Goal: Transaction & Acquisition: Purchase product/service

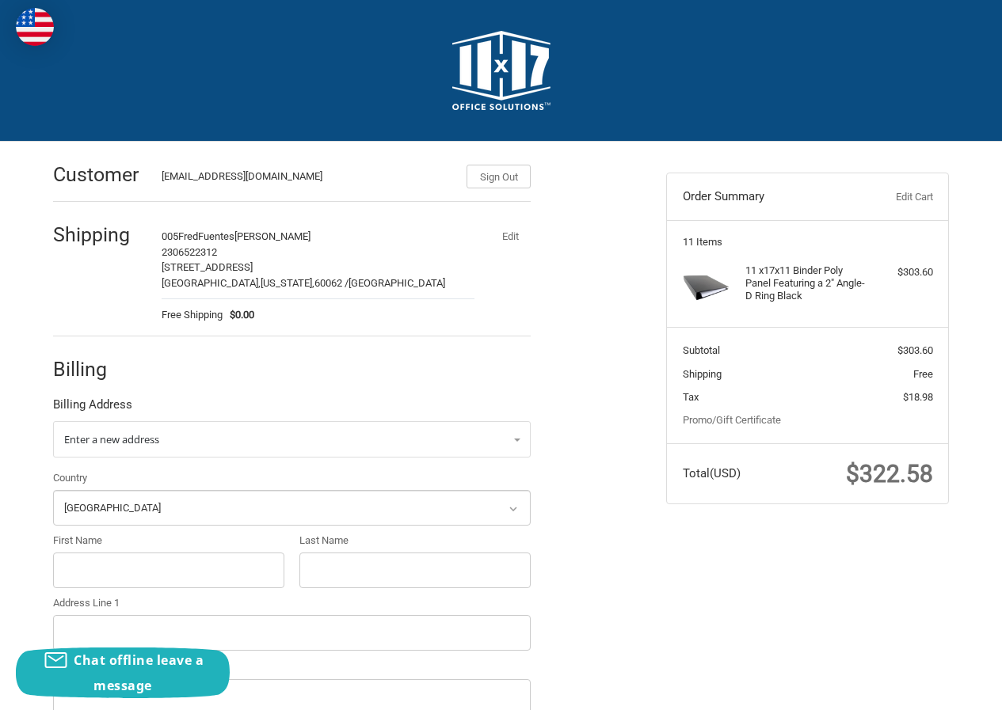
select select "US"
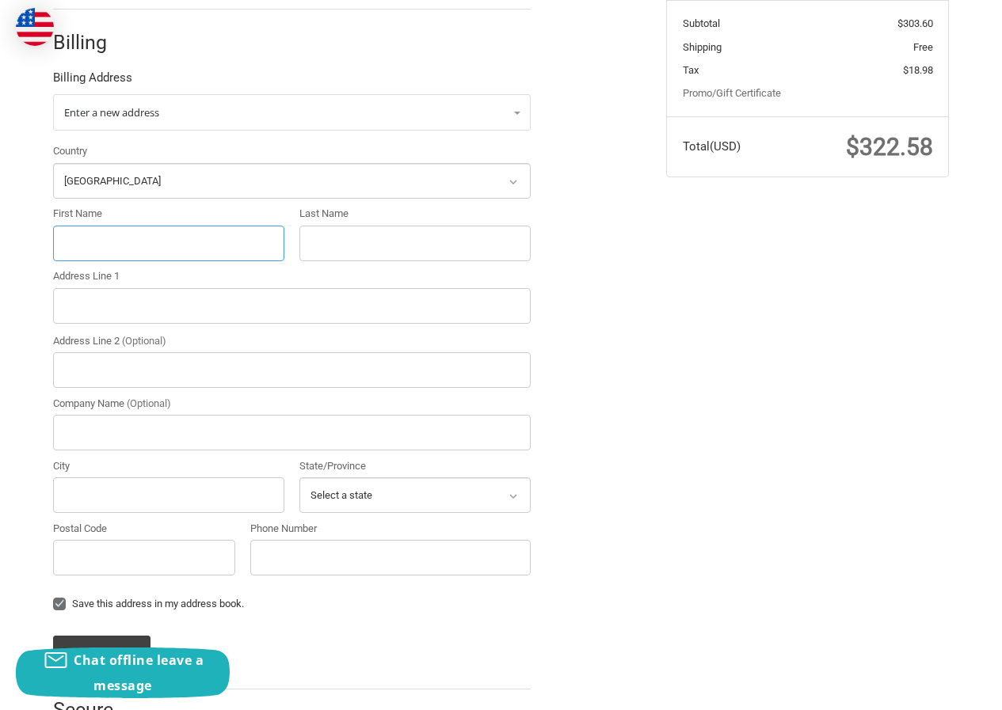
paste input "Barbara N McClain"
drag, startPoint x: 104, startPoint y: 239, endPoint x: 255, endPoint y: 236, distance: 151.3
click at [255, 236] on input "Barbara N McClain" at bounding box center [168, 244] width 231 height 36
type input "Barbara"
paste input "N McClain"
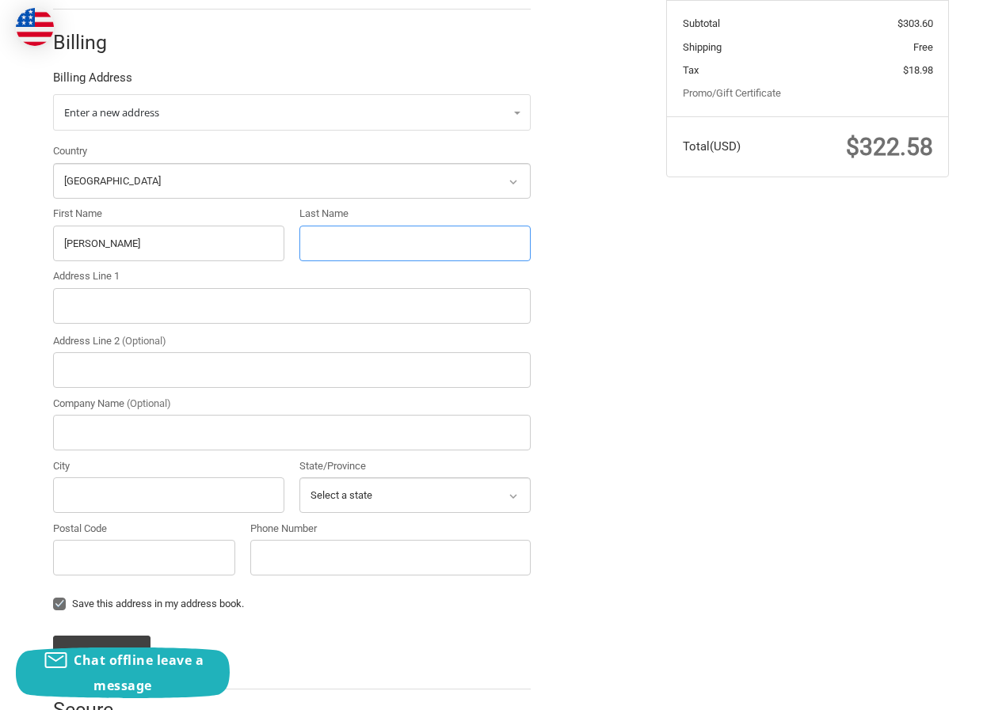
click at [345, 246] on input "Last Name" at bounding box center [414, 244] width 231 height 36
type input "N McClain"
click at [215, 307] on input "Address Line 1" at bounding box center [292, 306] width 478 height 36
paste input "4203 Sorrell Ct Fredericksburg, VA 22408"
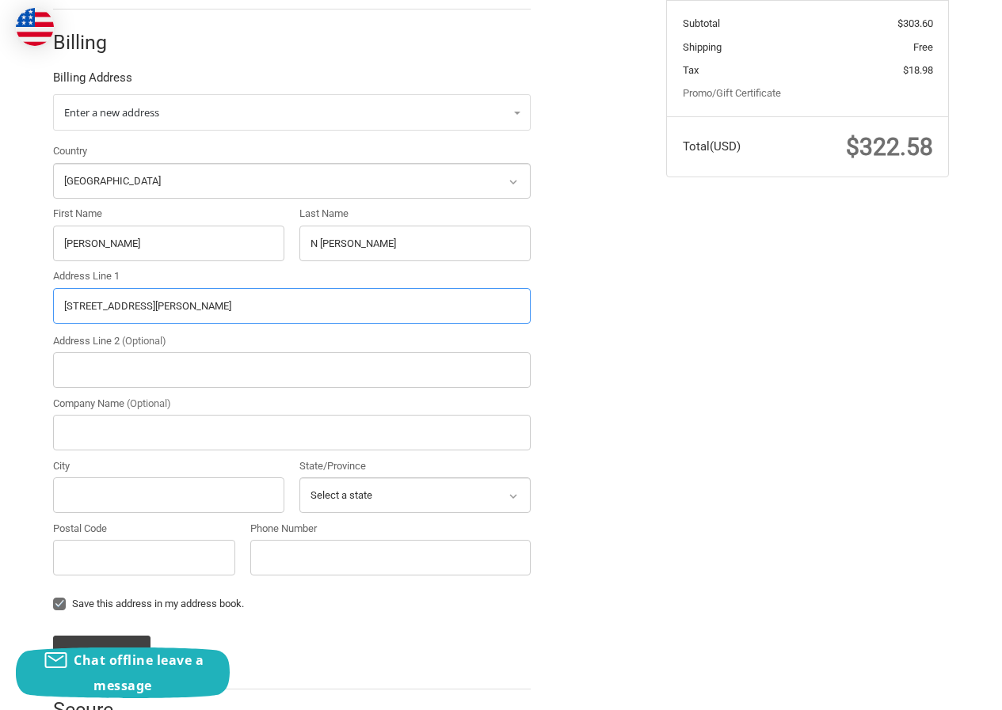
click at [248, 304] on input "4203 Sorrell Ct Fredericksburg, VA 22408" at bounding box center [292, 306] width 478 height 36
type input "4203 Sorrell Ct Fredericksburg, VA"
click at [146, 560] on input "Postal Code" at bounding box center [144, 558] width 182 height 36
paste input "22408"
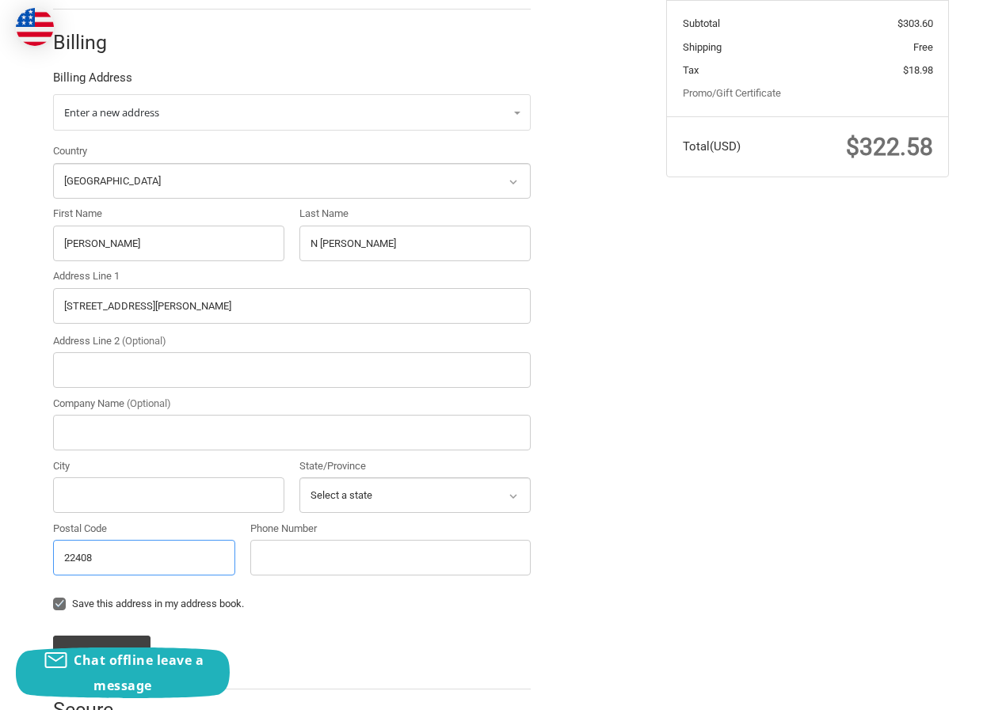
type input "22408"
click at [166, 299] on input "4203 Sorrell Ct Fredericksburg, VA" at bounding box center [292, 306] width 478 height 36
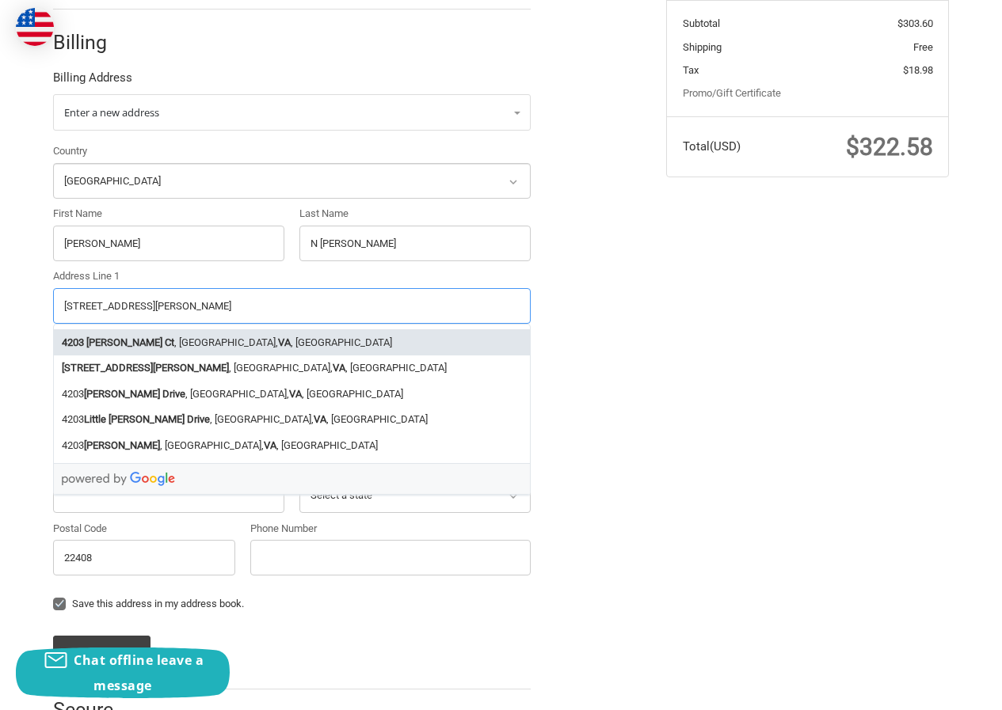
type input "4203 Sorrell Ct , VA"
click at [101, 500] on input "City" at bounding box center [168, 496] width 231 height 36
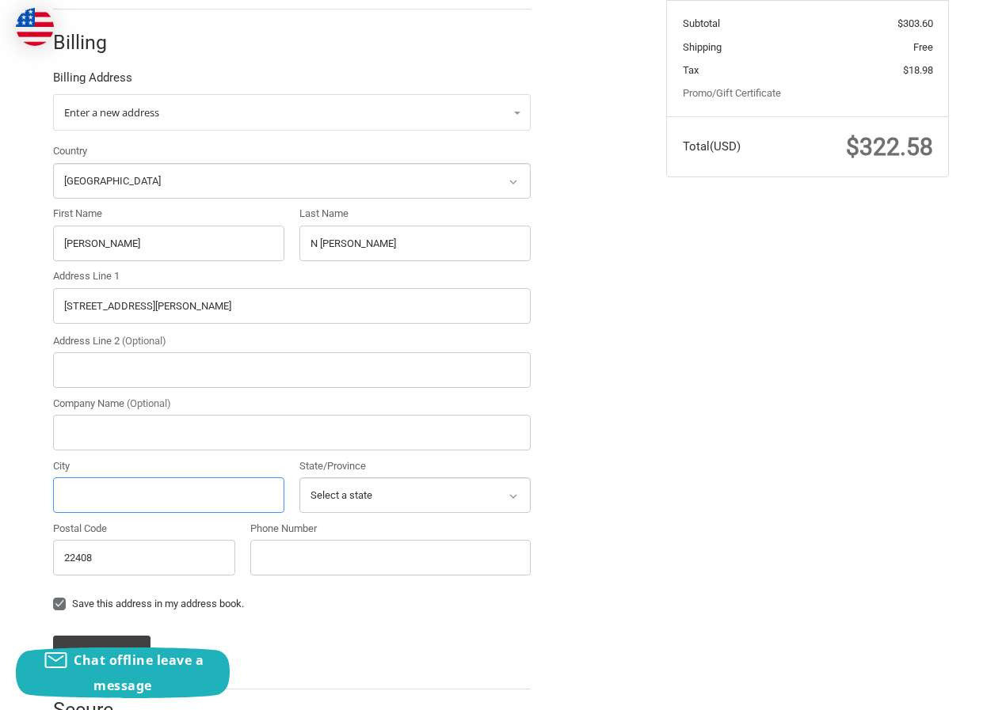
paste input "Fredericksburg"
type input "Fredericksburg"
drag, startPoint x: 130, startPoint y: 303, endPoint x: 178, endPoint y: 304, distance: 48.3
click at [178, 303] on input "4203 Sorrell Ct , VA" at bounding box center [292, 306] width 478 height 36
click at [178, 307] on input "4203 Sorrell Ct , VA" at bounding box center [292, 306] width 478 height 36
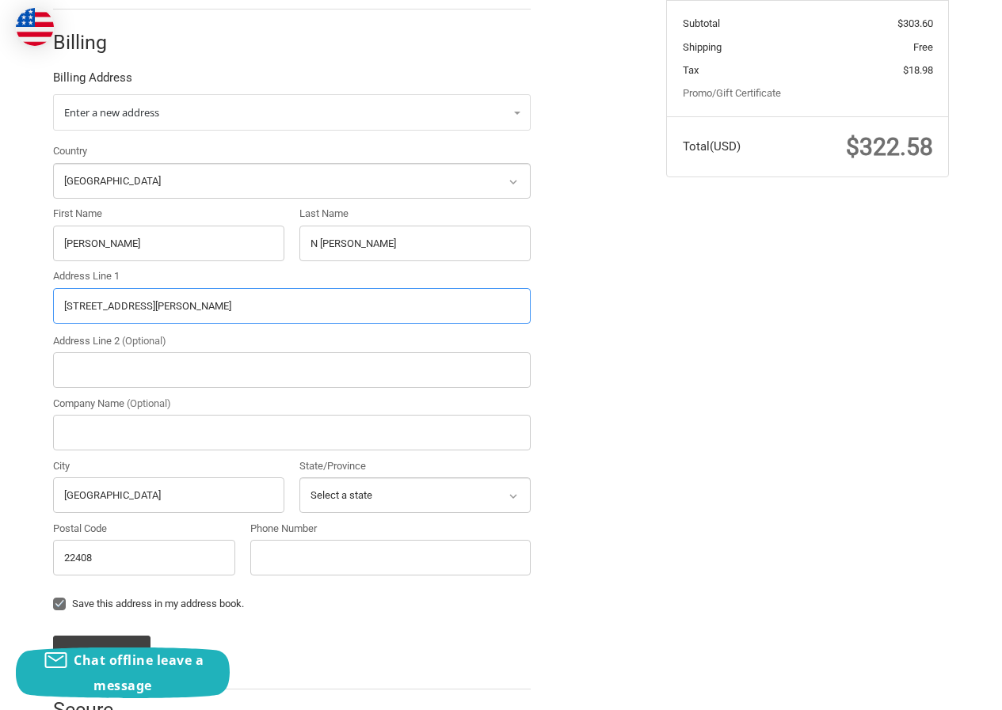
drag, startPoint x: 135, startPoint y: 310, endPoint x: 219, endPoint y: 310, distance: 83.2
click at [194, 310] on input "4203 Sorrell Ct , VA" at bounding box center [292, 306] width 478 height 36
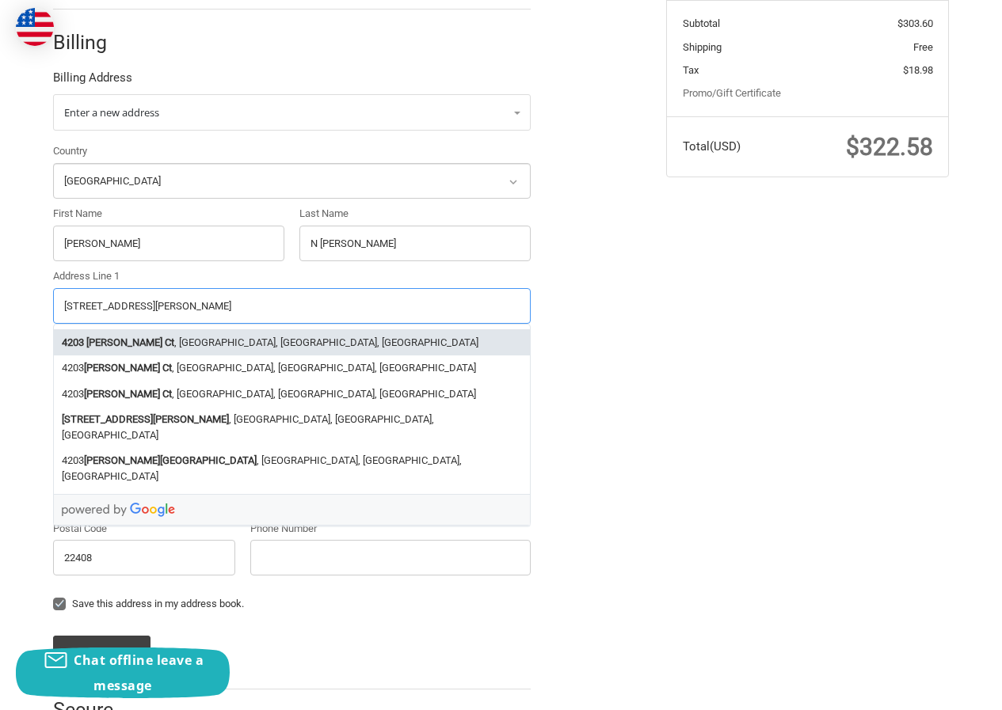
type input "4203 Sorrell Ct"
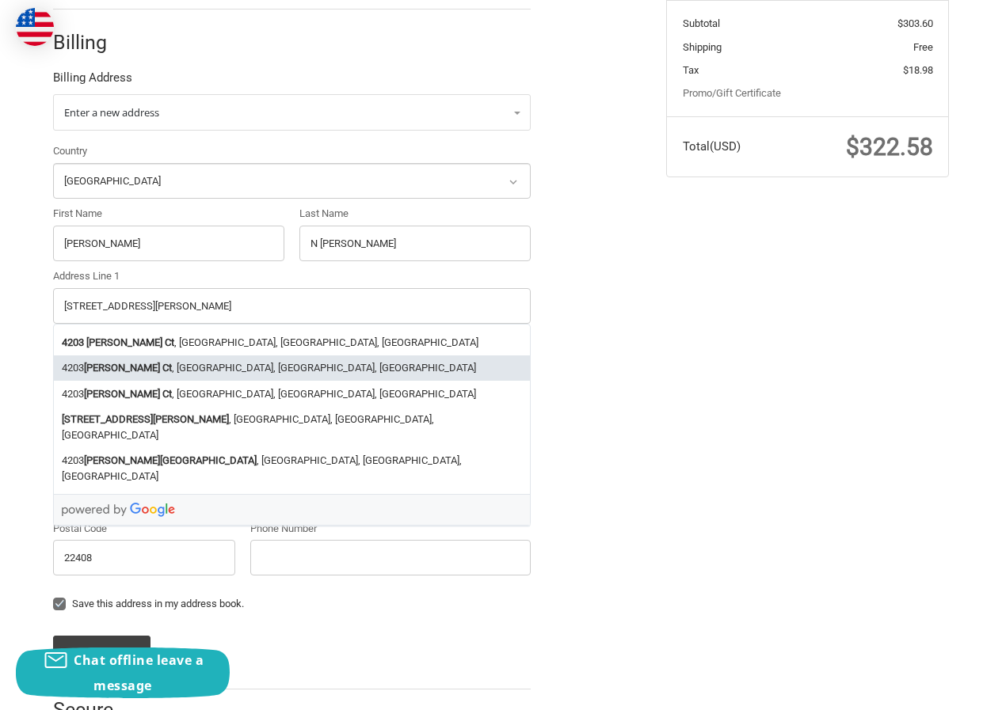
click at [680, 439] on div "Customer FredFuentes162@hotmail.com Sign Out Shipping 005FredFuentes John Adams…" at bounding box center [501, 290] width 950 height 950
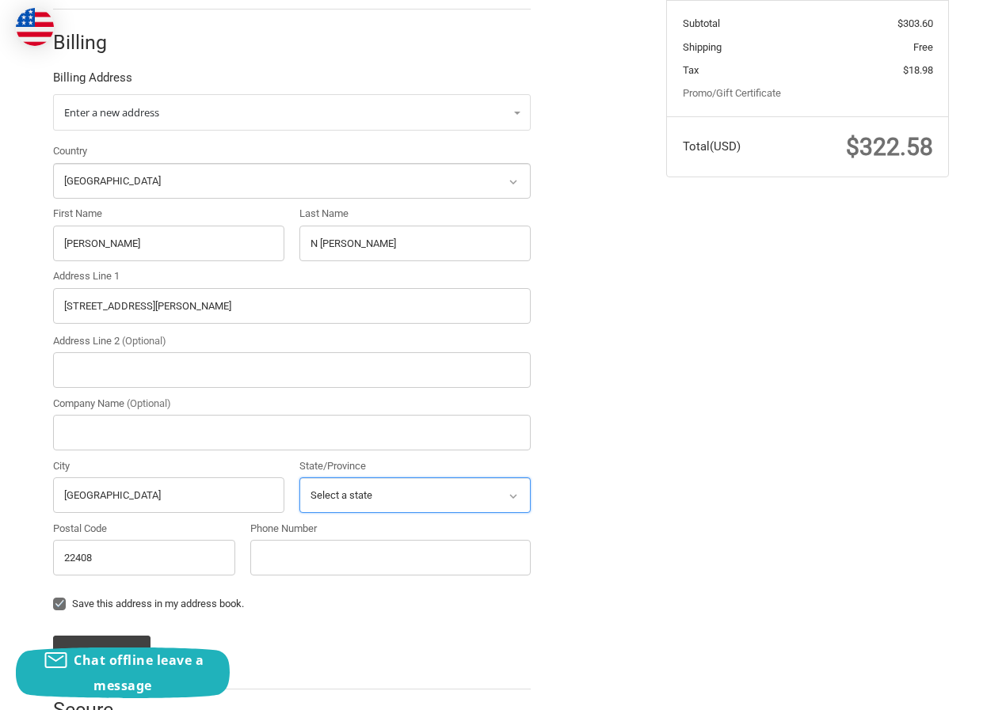
click at [400, 494] on select "Select a state Alabama Alaska American Samoa Arizona Arkansas Armed Forces Amer…" at bounding box center [414, 496] width 231 height 36
select select "VA"
click at [299, 478] on select "Select a state Alabama Alaska American Samoa Arizona Arkansas Armed Forces Amer…" at bounding box center [414, 496] width 231 height 36
click at [337, 567] on input "Phone Number" at bounding box center [390, 558] width 280 height 36
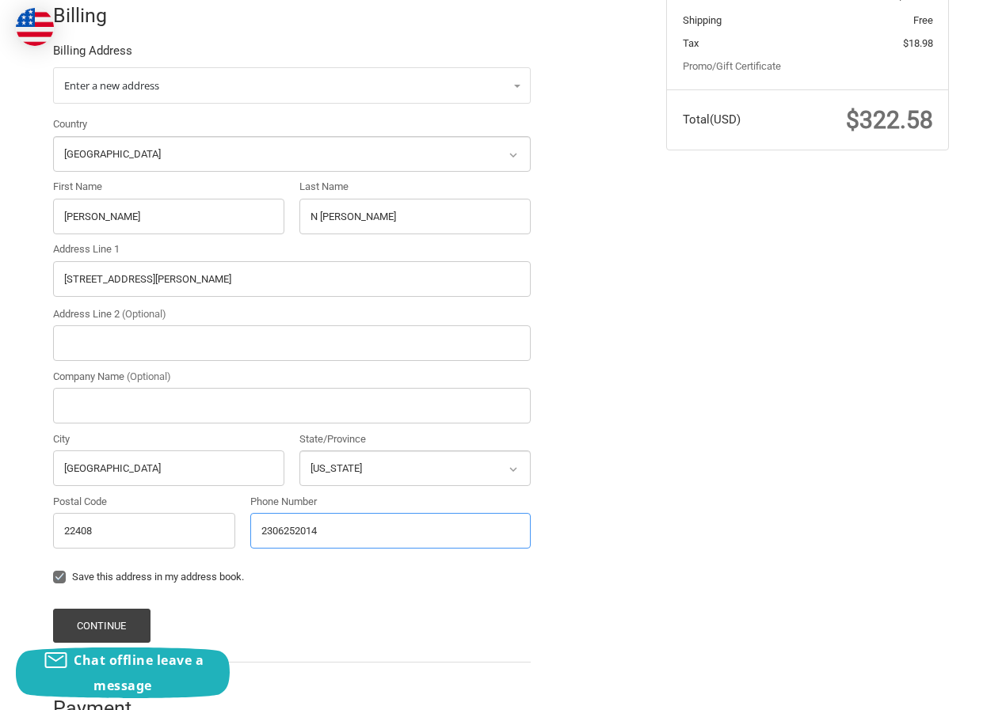
scroll to position [397, 0]
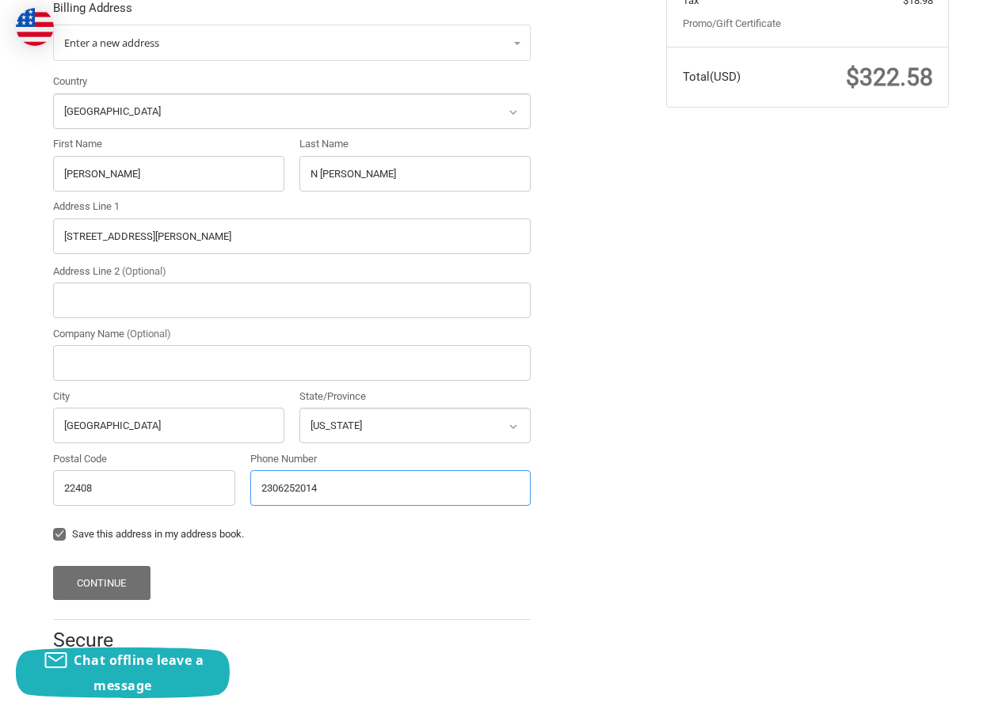
type input "2306252014"
click at [83, 573] on button "Continue" at bounding box center [101, 583] width 97 height 34
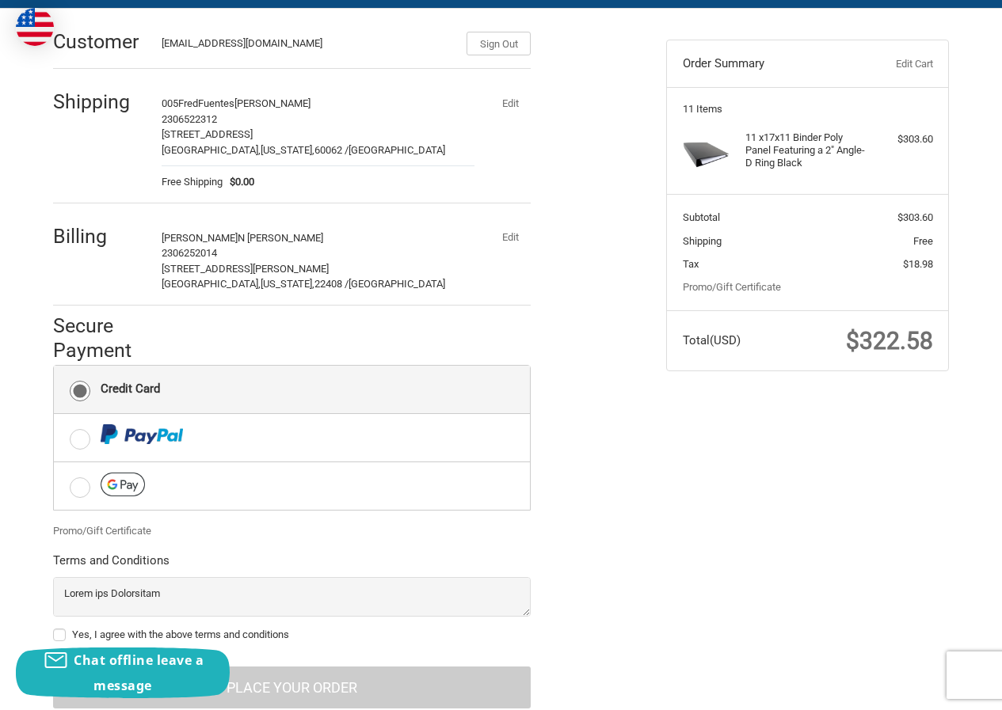
scroll to position [183, 0]
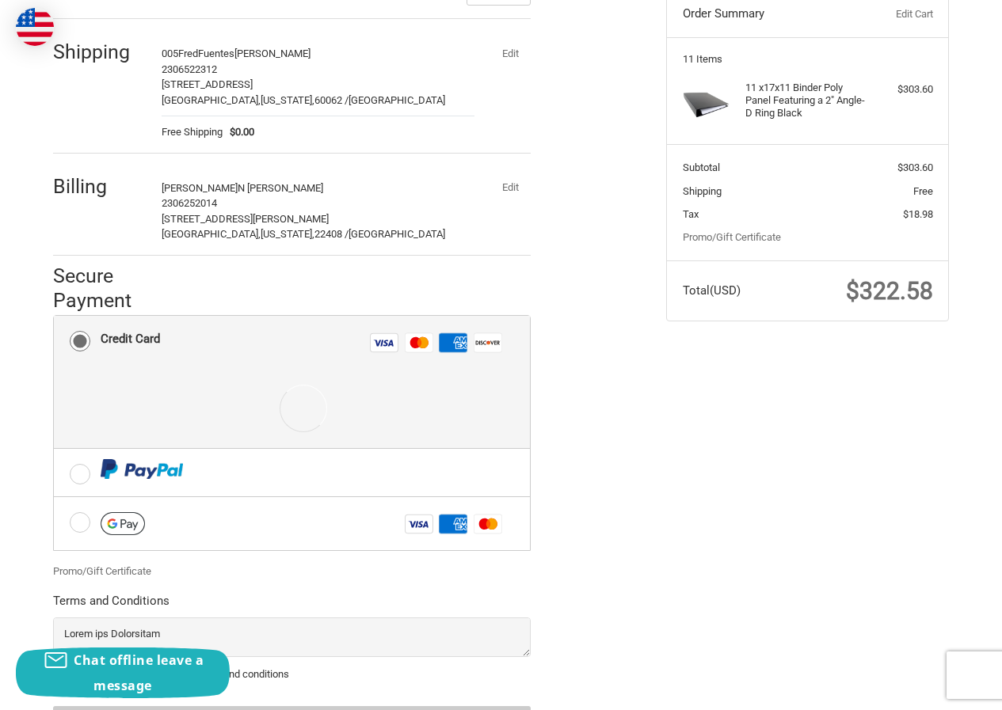
drag, startPoint x: 493, startPoint y: 188, endPoint x: 513, endPoint y: 192, distance: 20.2
click at [502, 190] on button "Edit" at bounding box center [509, 188] width 41 height 22
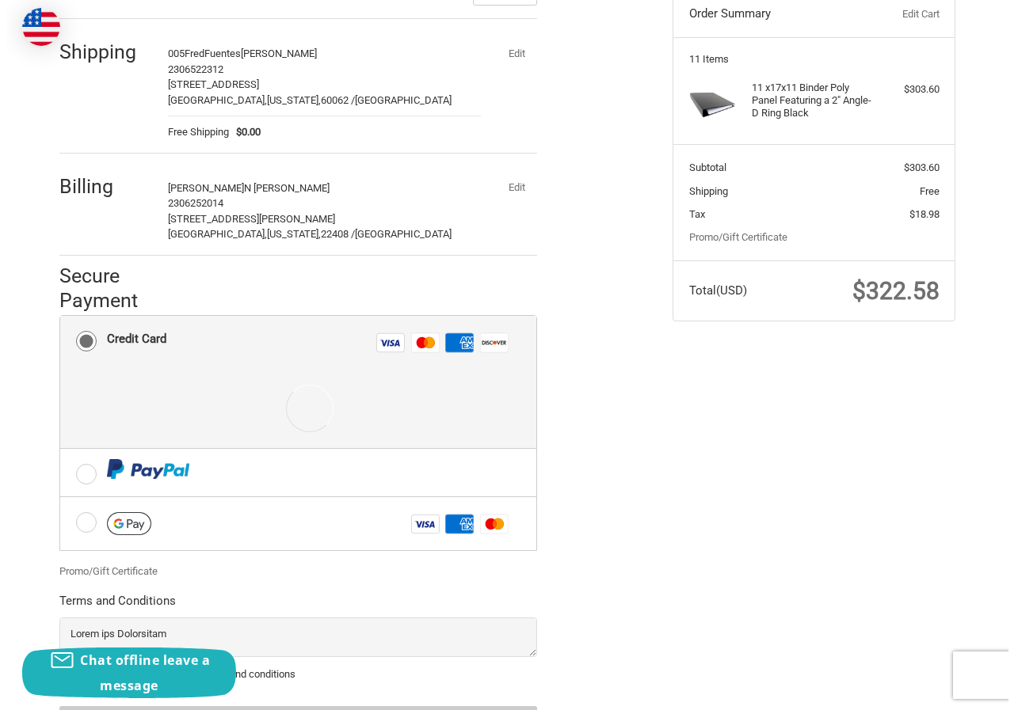
scroll to position [0, 0]
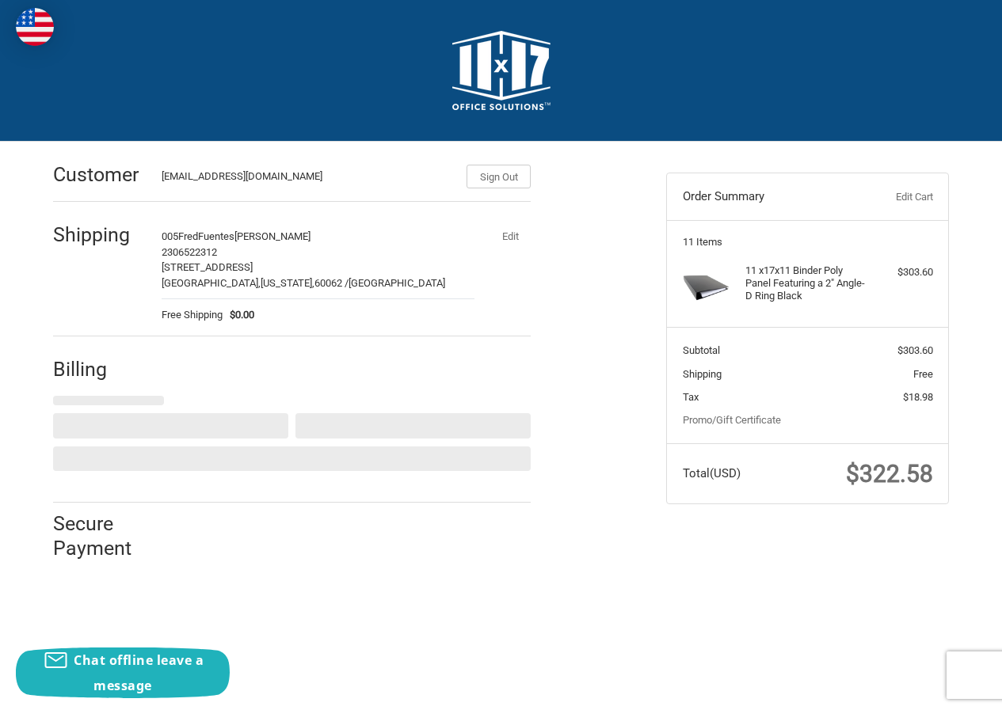
select select "US"
select select "VA"
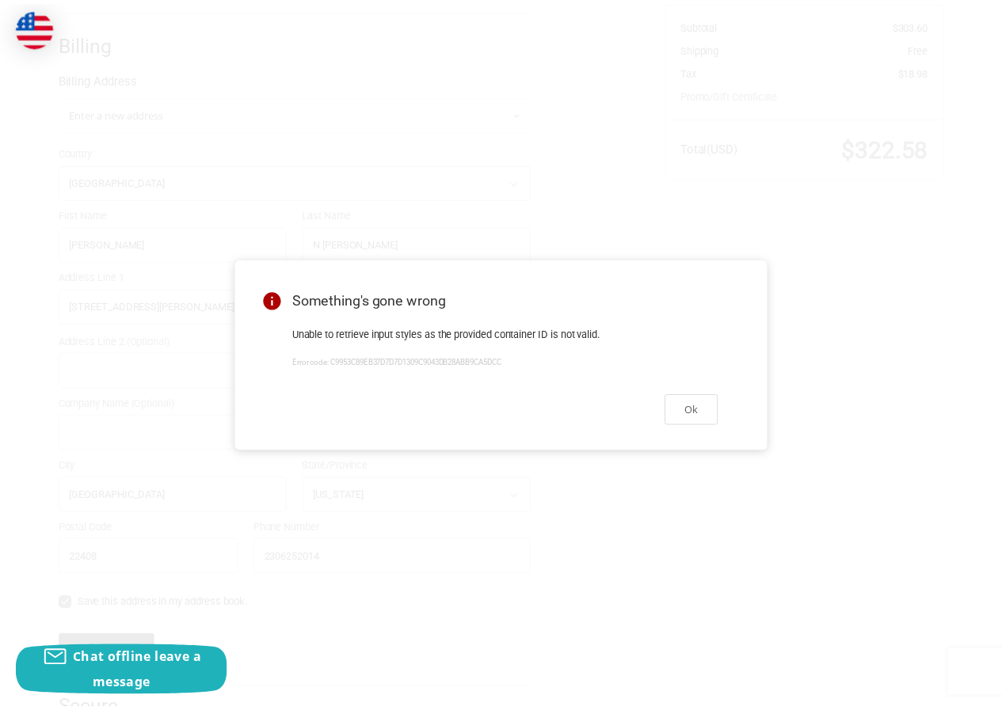
scroll to position [337, 0]
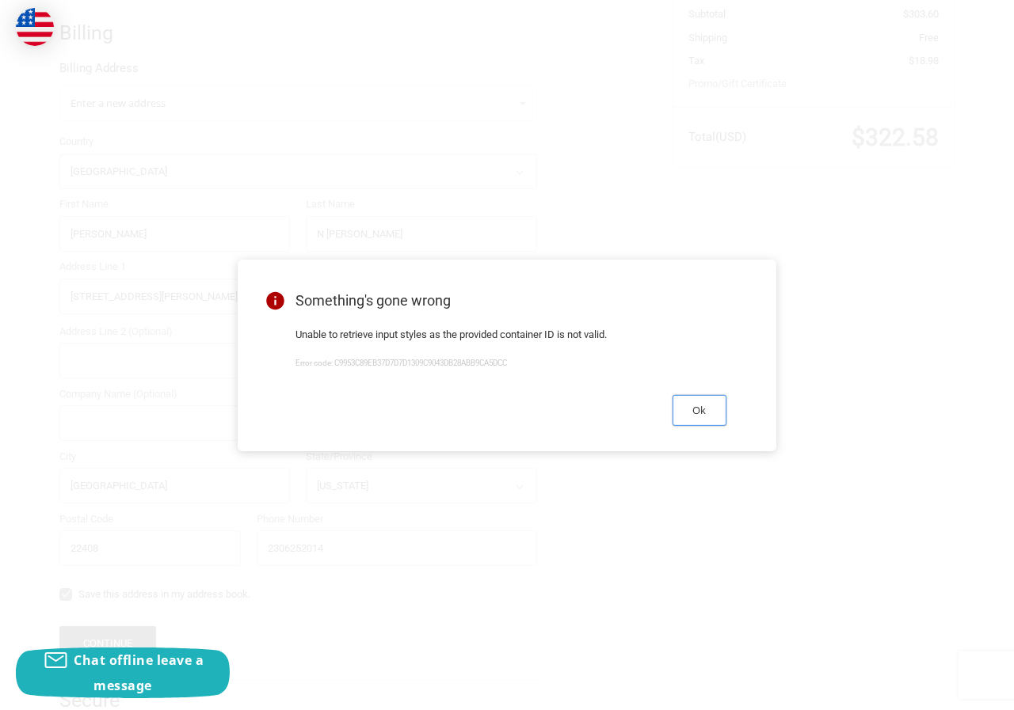
click at [685, 413] on button "Ok" at bounding box center [699, 410] width 54 height 31
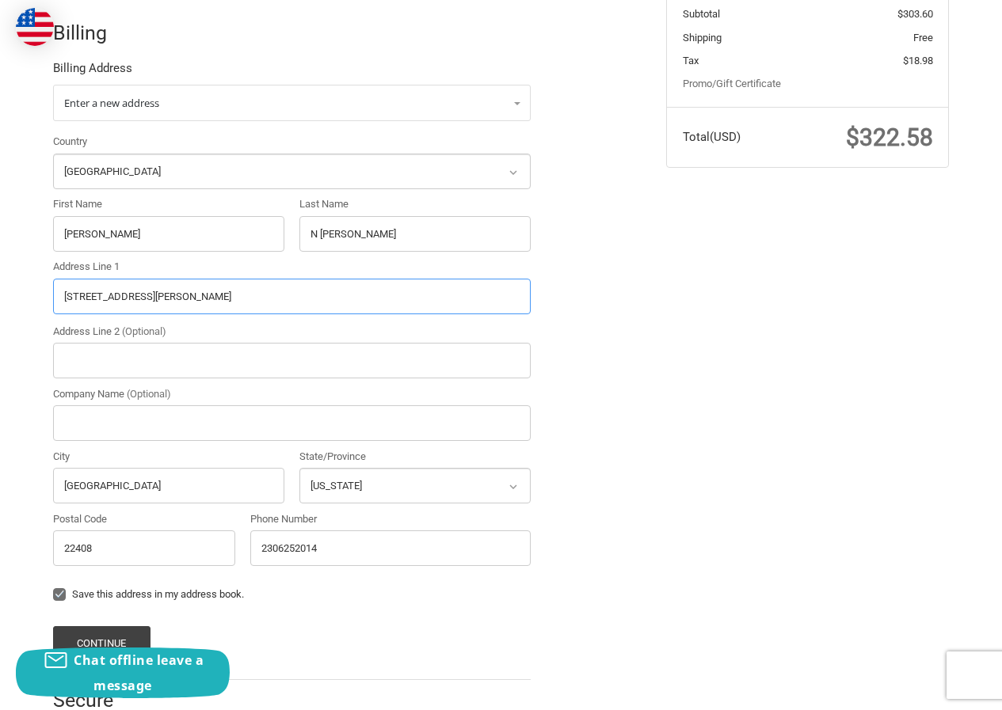
click at [157, 297] on input "4203 Sorrell Ct" at bounding box center [292, 297] width 478 height 36
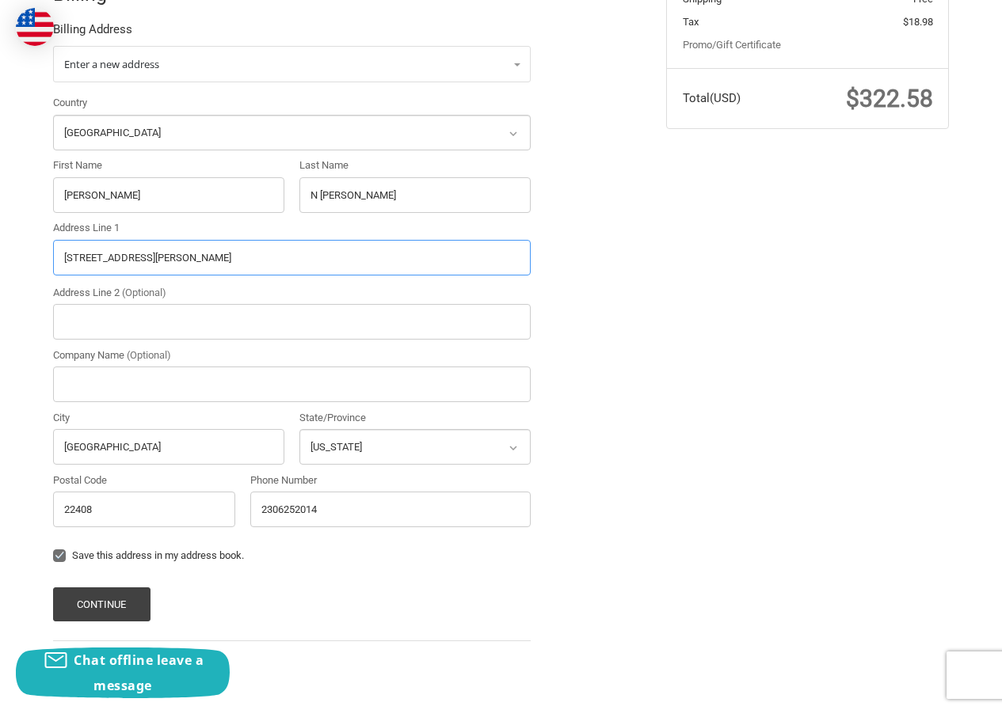
scroll to position [397, 0]
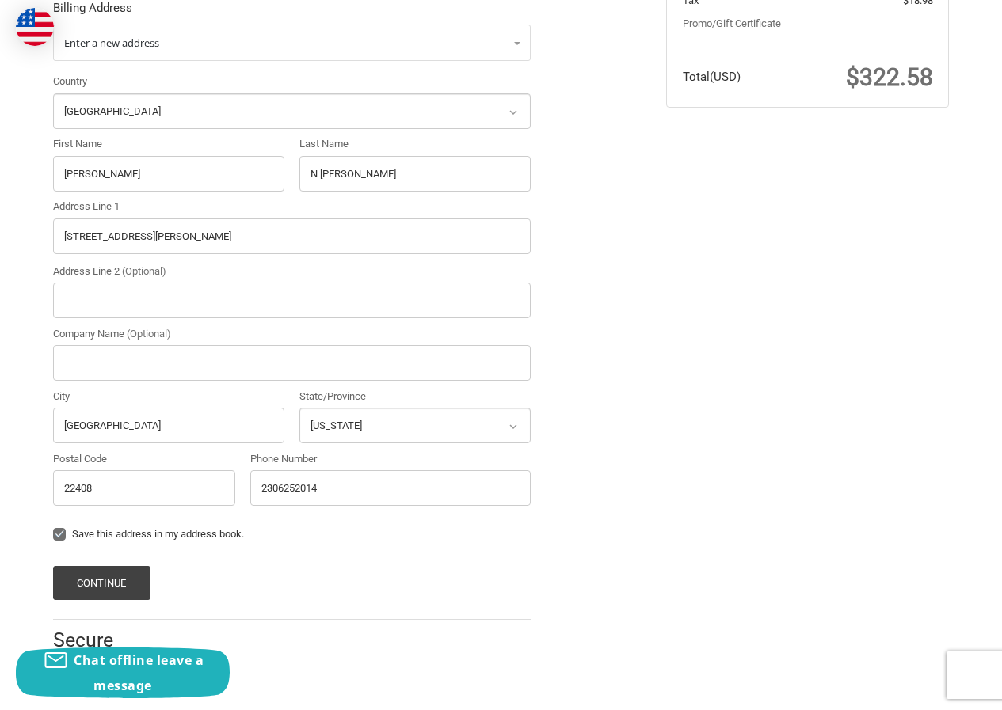
click at [731, 363] on div "Customer FredFuentes162@hotmail.com Sign Out Shipping 005FredFuentes John Adams…" at bounding box center [501, 220] width 950 height 950
click at [97, 594] on button "Continue" at bounding box center [101, 583] width 97 height 34
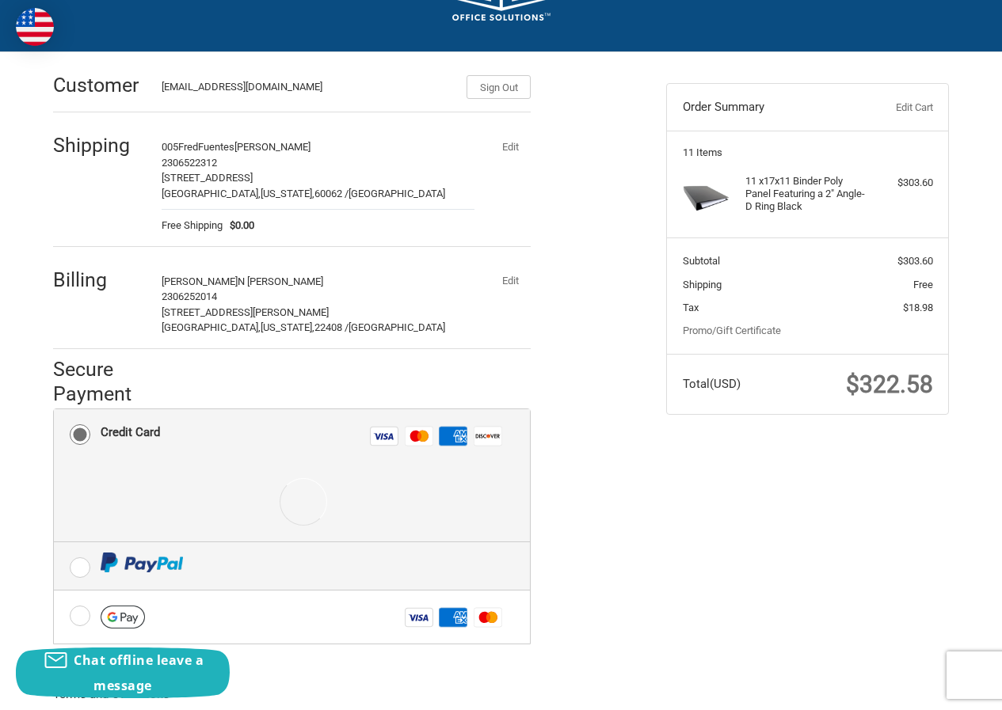
scroll to position [273, 0]
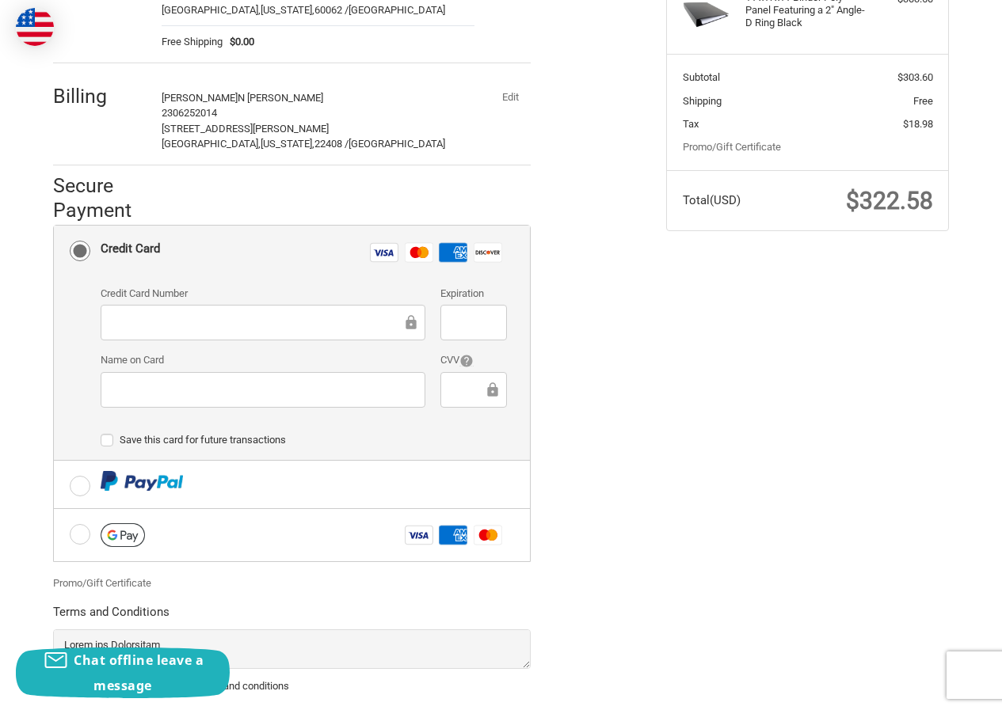
click at [279, 314] on iframe at bounding box center [257, 323] width 291 height 18
click at [223, 380] on div at bounding box center [263, 390] width 325 height 36
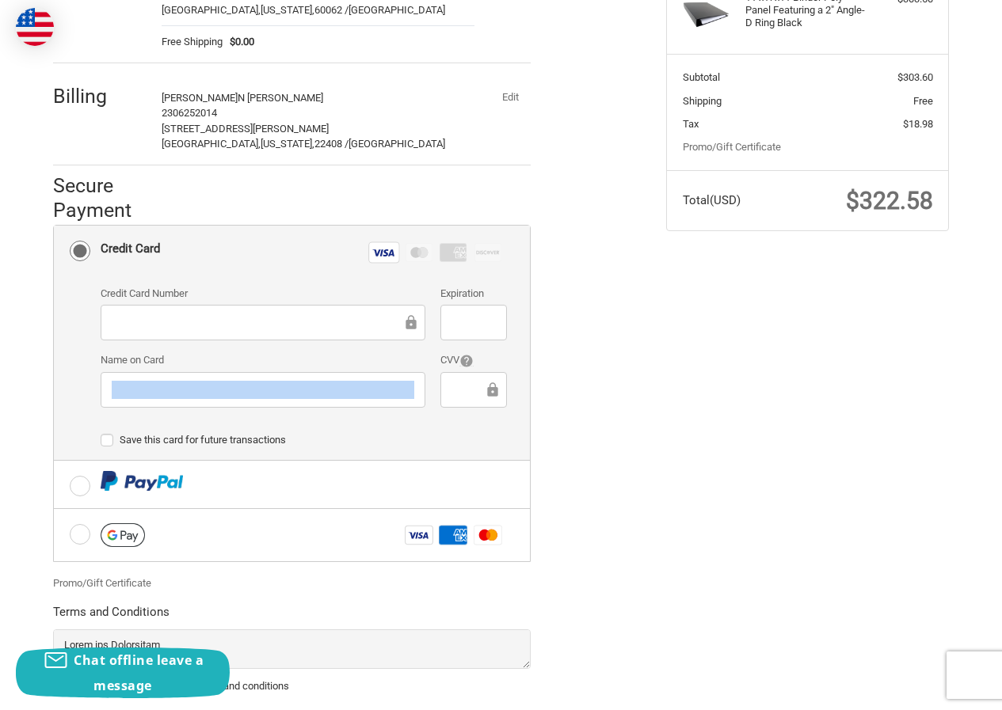
click at [187, 401] on div at bounding box center [263, 390] width 325 height 36
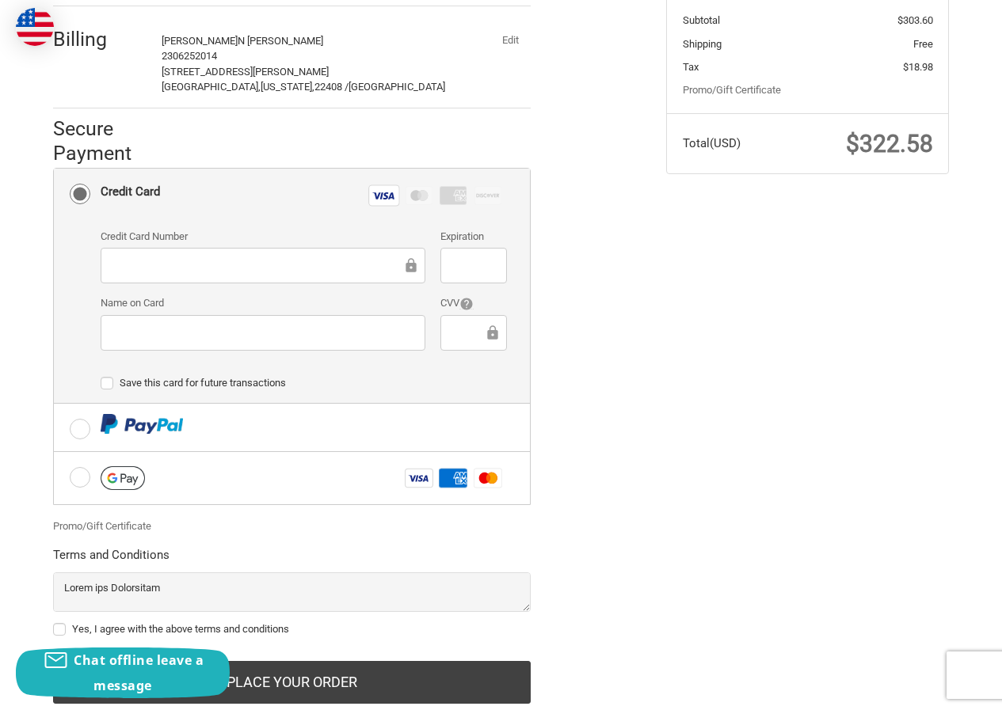
scroll to position [375, 0]
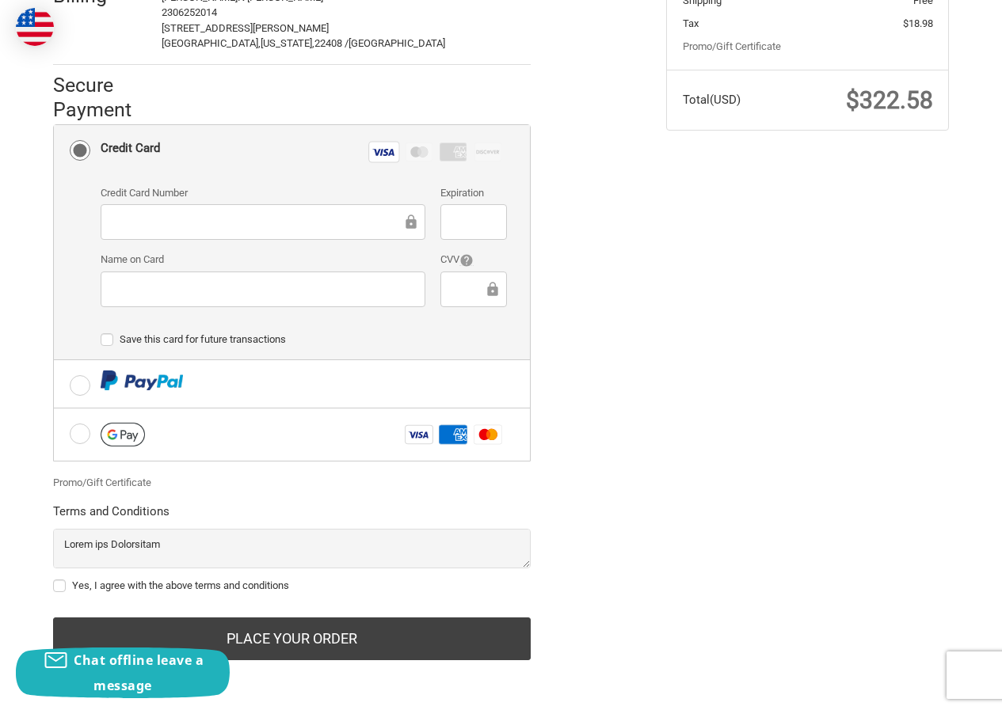
click at [115, 586] on label "Yes, I agree with the above terms and conditions" at bounding box center [292, 586] width 478 height 13
click at [54, 579] on input "Yes, I agree with the above terms and conditions" at bounding box center [53, 578] width 1 height 1
checkbox input "true"
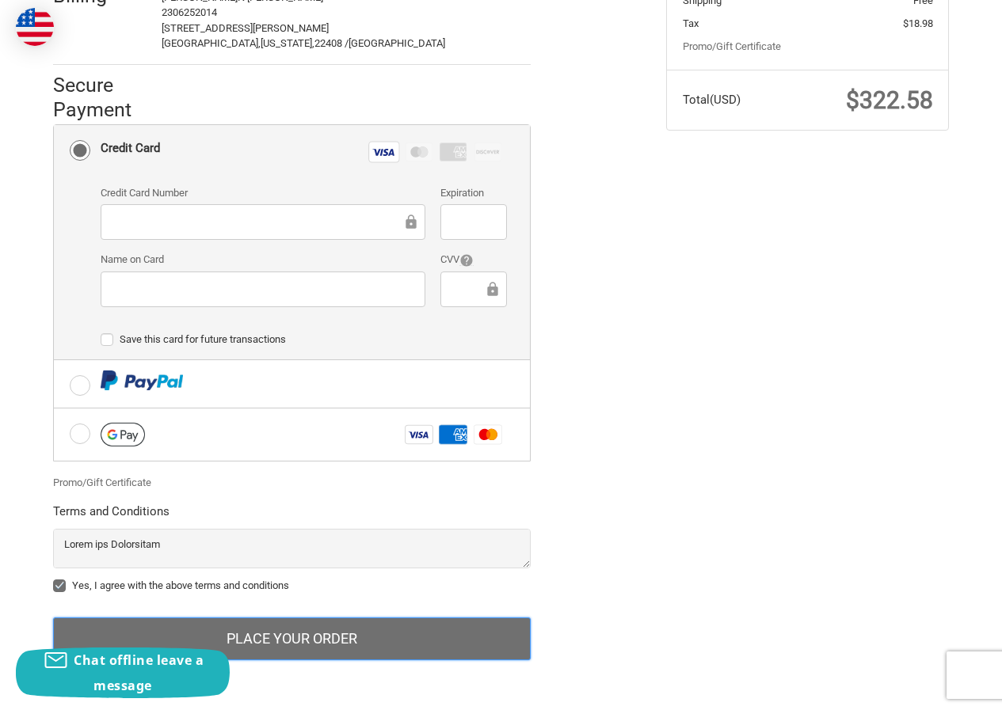
click at [266, 642] on button "Place Your Order" at bounding box center [292, 639] width 478 height 43
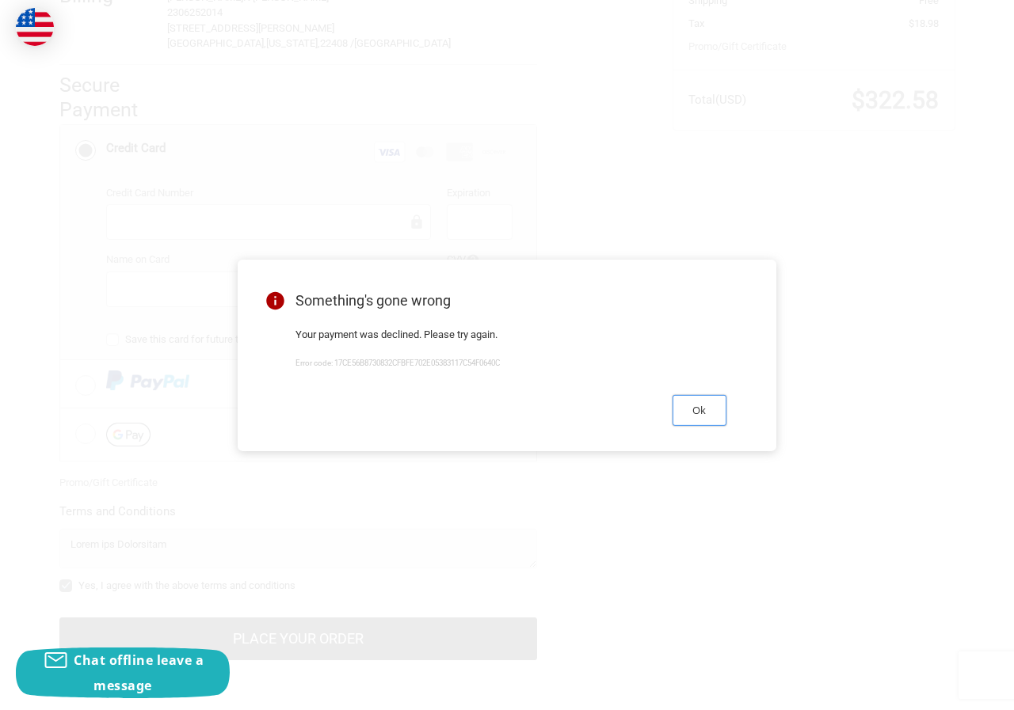
drag, startPoint x: 696, startPoint y: 414, endPoint x: 687, endPoint y: 414, distance: 9.5
click at [696, 420] on button "Ok" at bounding box center [699, 410] width 54 height 31
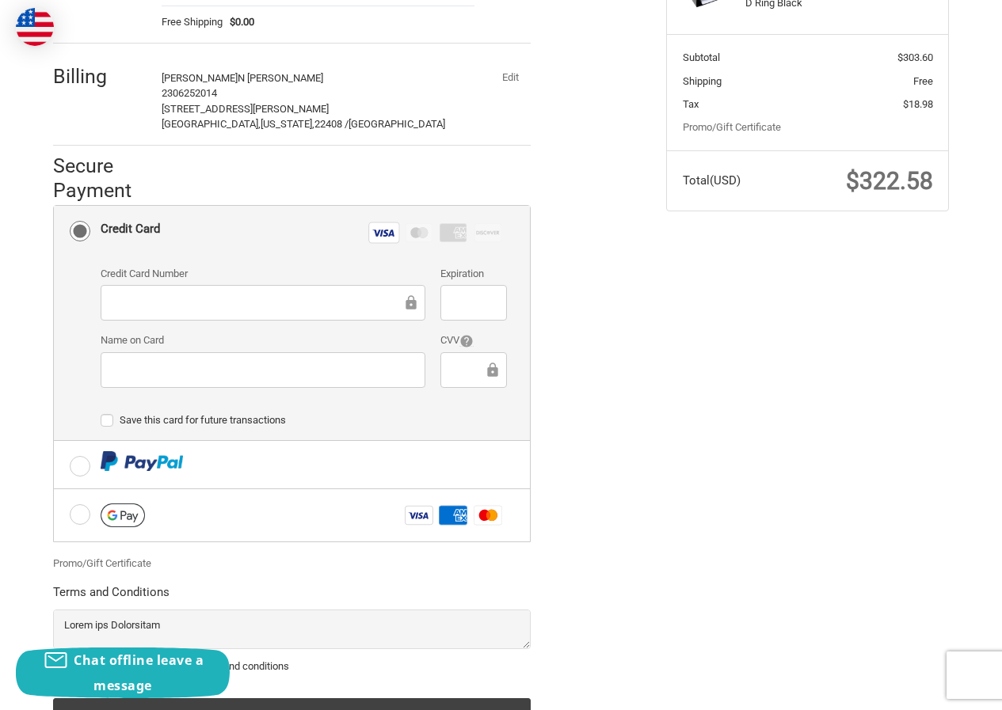
scroll to position [58, 0]
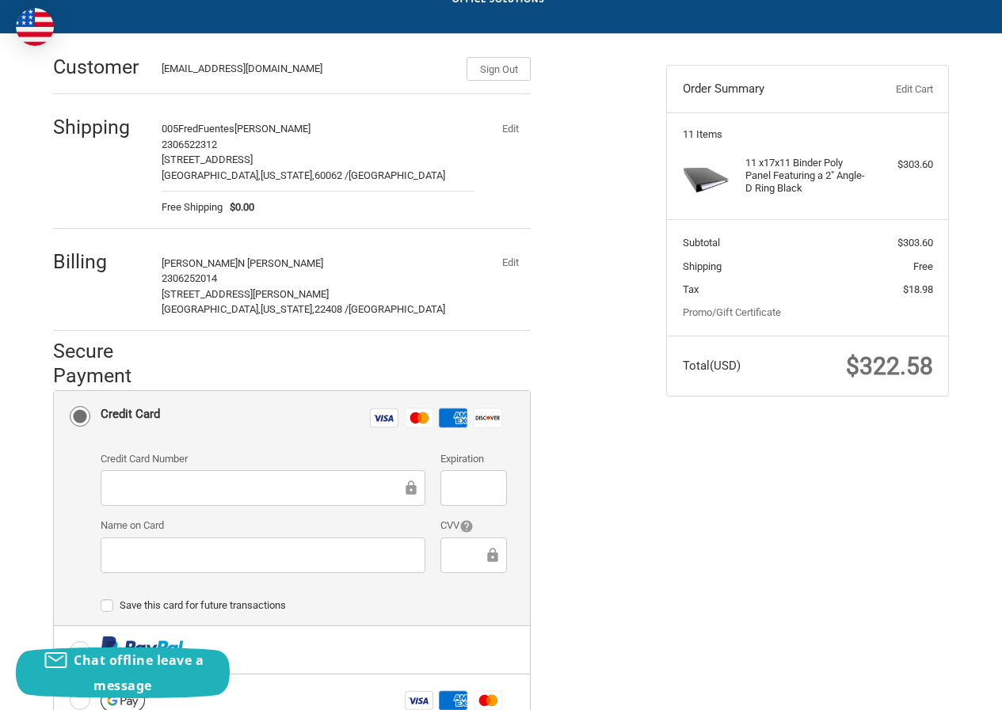
scroll to position [79, 0]
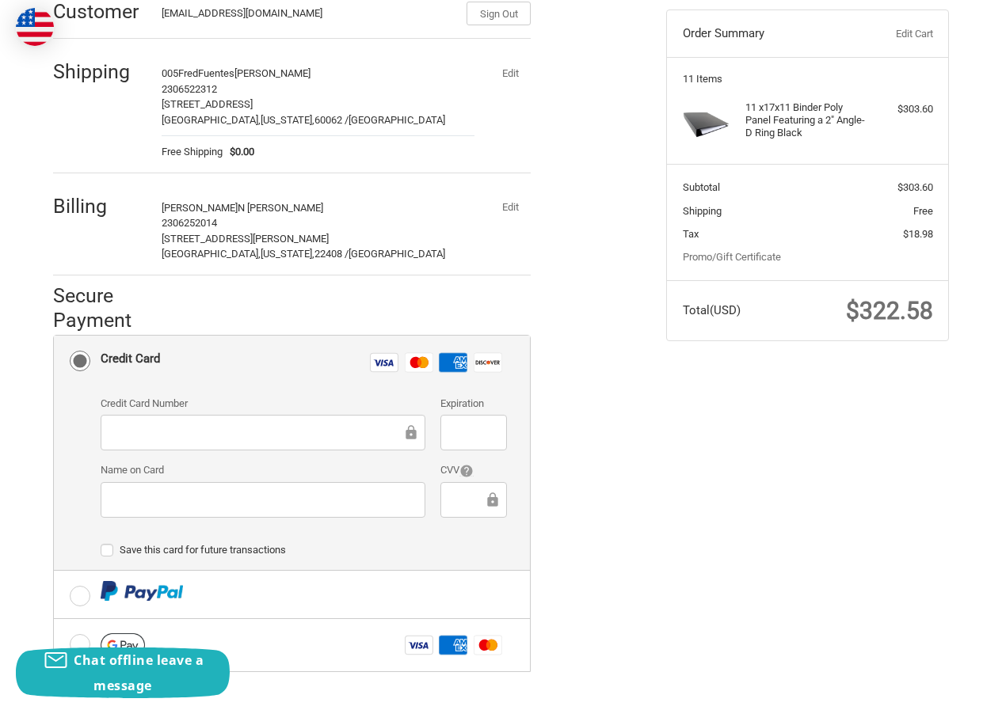
scroll to position [238, 0]
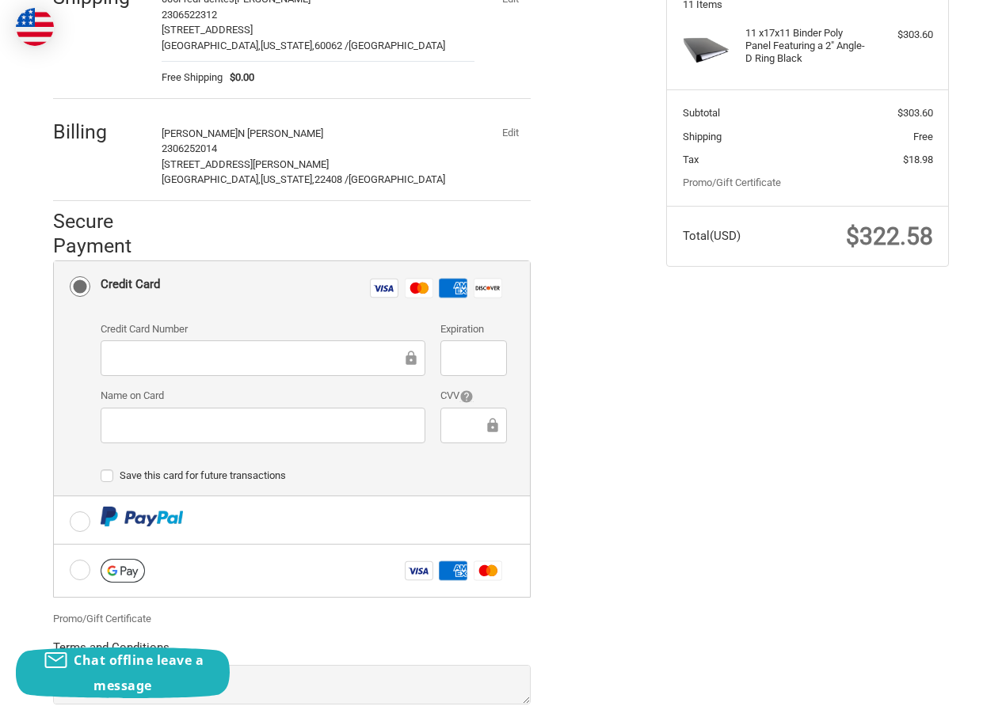
click at [506, 127] on button "Edit" at bounding box center [509, 133] width 41 height 22
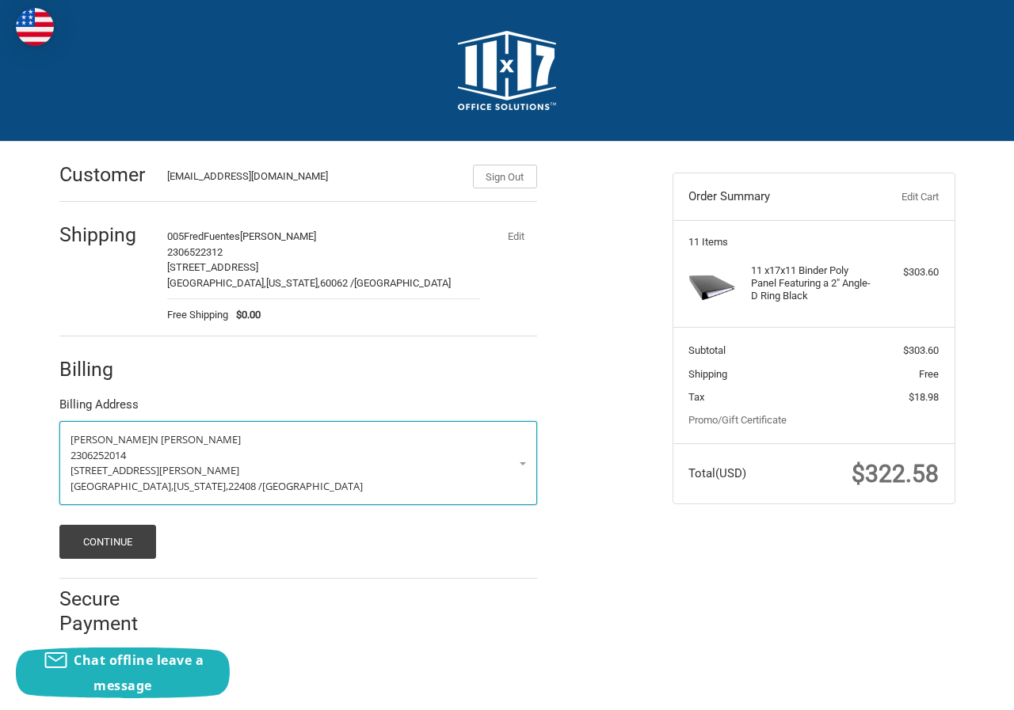
click at [196, 441] on p "Barbara N McClain" at bounding box center [297, 440] width 455 height 16
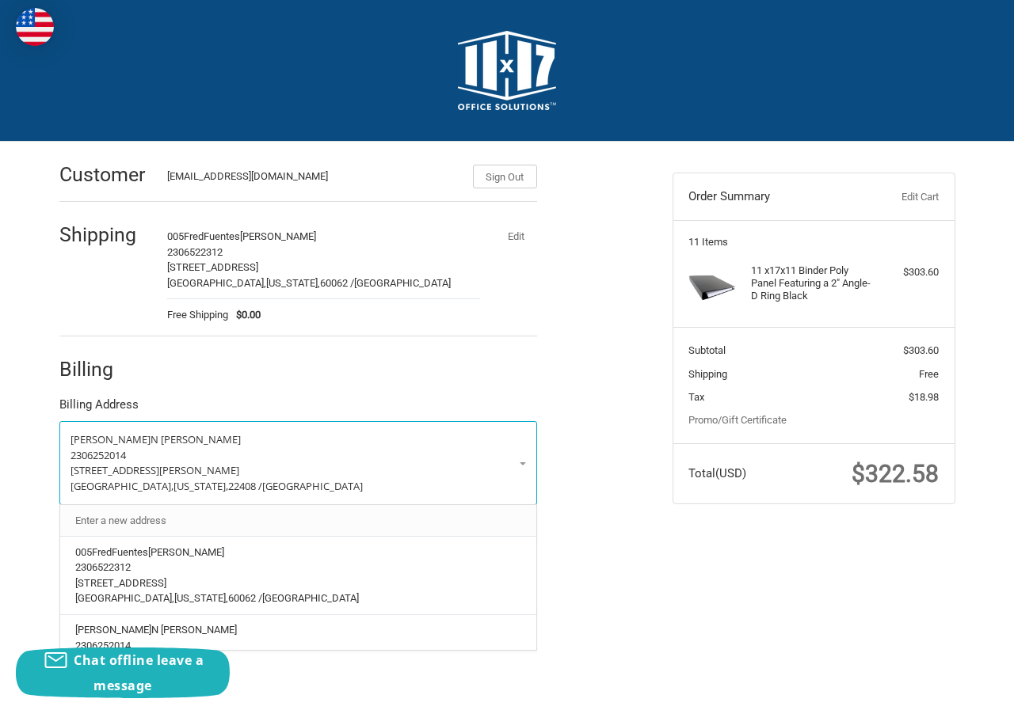
click at [143, 524] on link "Enter a new address" at bounding box center [297, 520] width 461 height 31
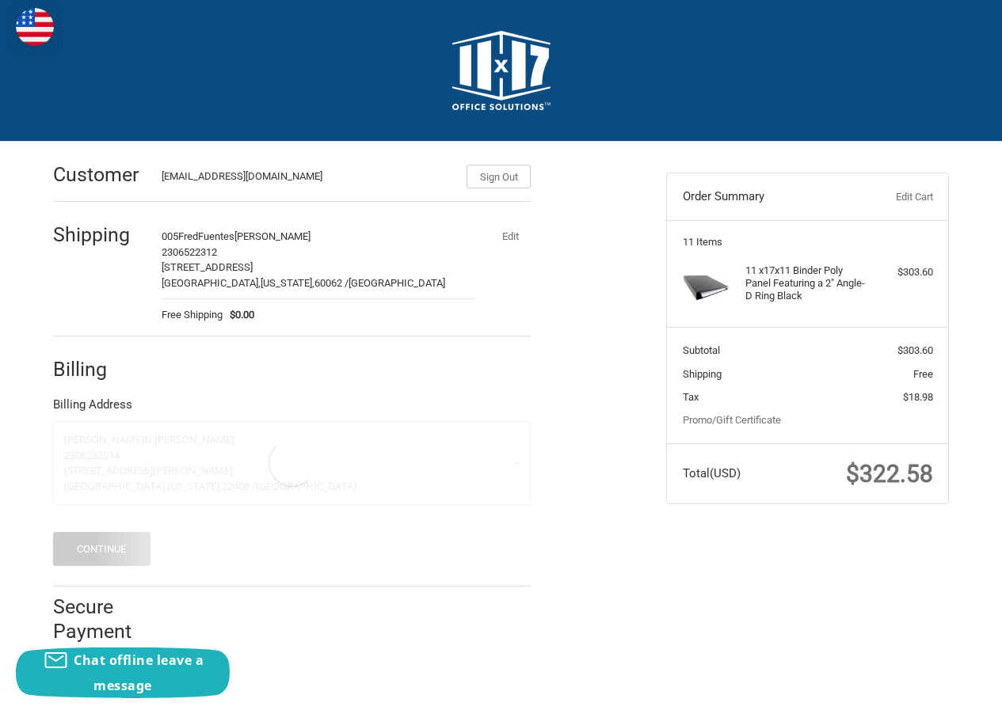
select select "US"
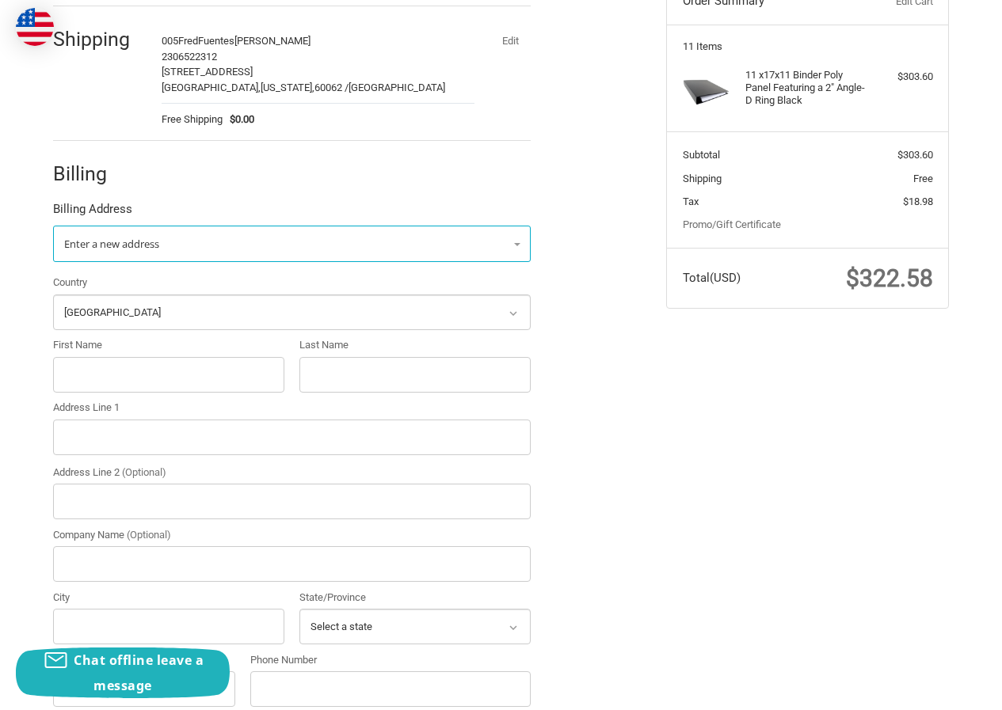
scroll to position [396, 0]
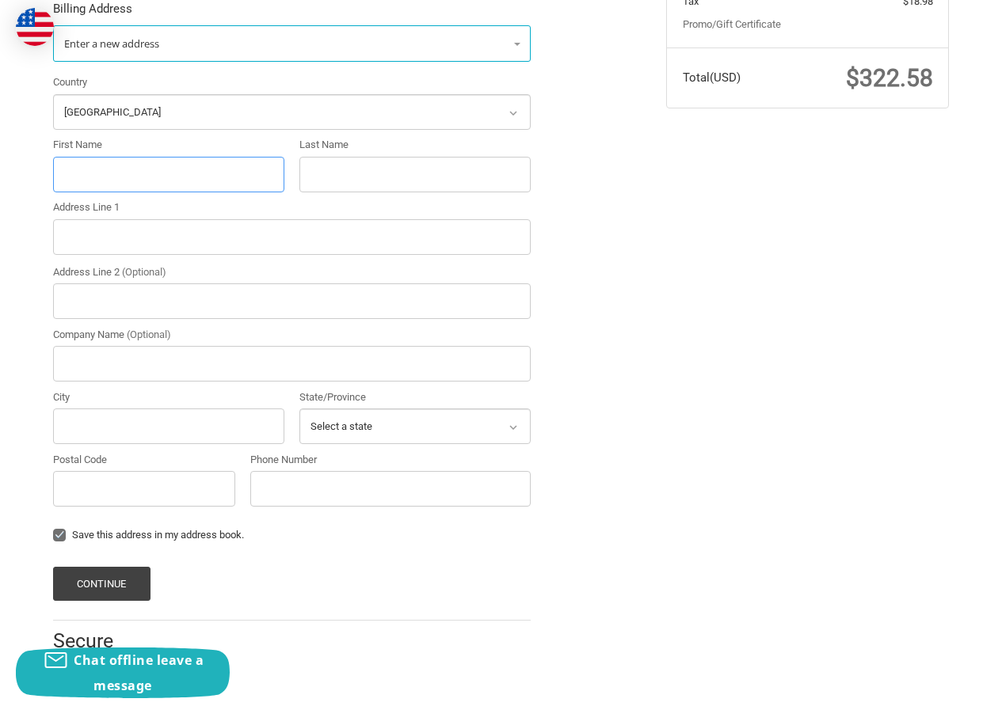
click at [112, 170] on input "First Name" at bounding box center [168, 175] width 231 height 36
paste input "PALVIS MINNIFIELD"
drag, startPoint x: 100, startPoint y: 162, endPoint x: 231, endPoint y: 170, distance: 131.7
click at [231, 170] on input "PALVIS MINNIFIELD" at bounding box center [168, 175] width 231 height 36
type input "PALVIS"
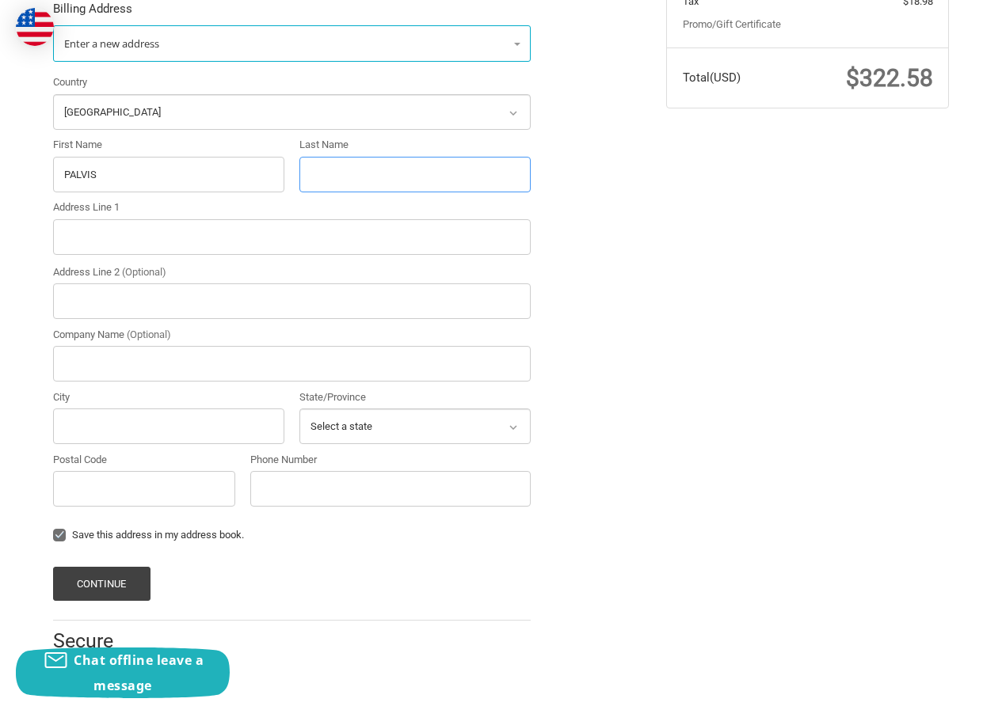
click at [399, 176] on input "Last Name" at bounding box center [414, 175] width 231 height 36
paste input "[PERSON_NAME]"
type input "[PERSON_NAME]"
click at [158, 234] on input "Address Line 1" at bounding box center [292, 237] width 478 height 36
paste input "656 21ST ST APT A RICHMOND CA 94801"
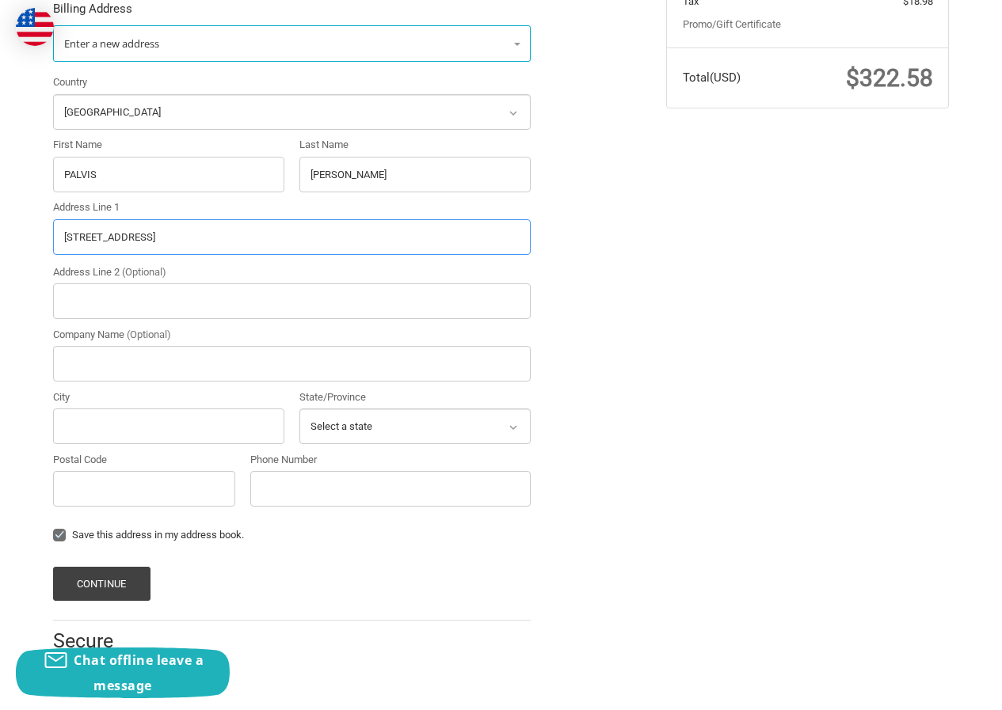
scroll to position [397, 0]
click at [226, 230] on input "656 21ST ST APT A RICHMOND CA 94801" at bounding box center [292, 237] width 478 height 36
click at [224, 230] on input "656 21ST ST APT A RICHMOND CA 94801" at bounding box center [292, 237] width 478 height 36
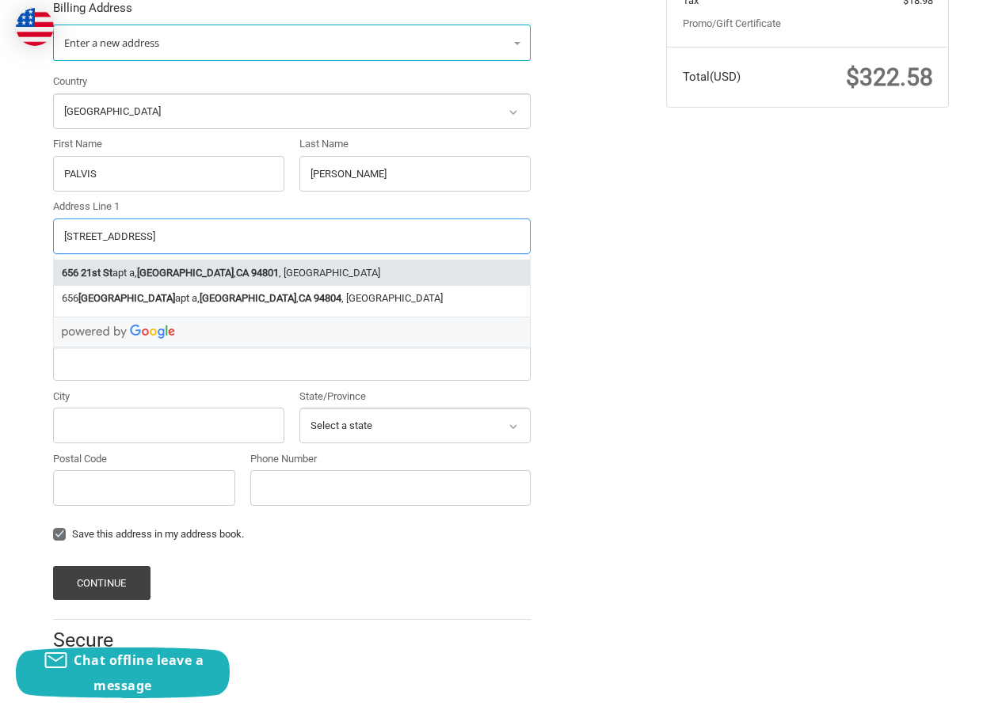
click at [246, 270] on li "656 21st St apt a, Richmond , CA 94801 , USA" at bounding box center [292, 273] width 476 height 26
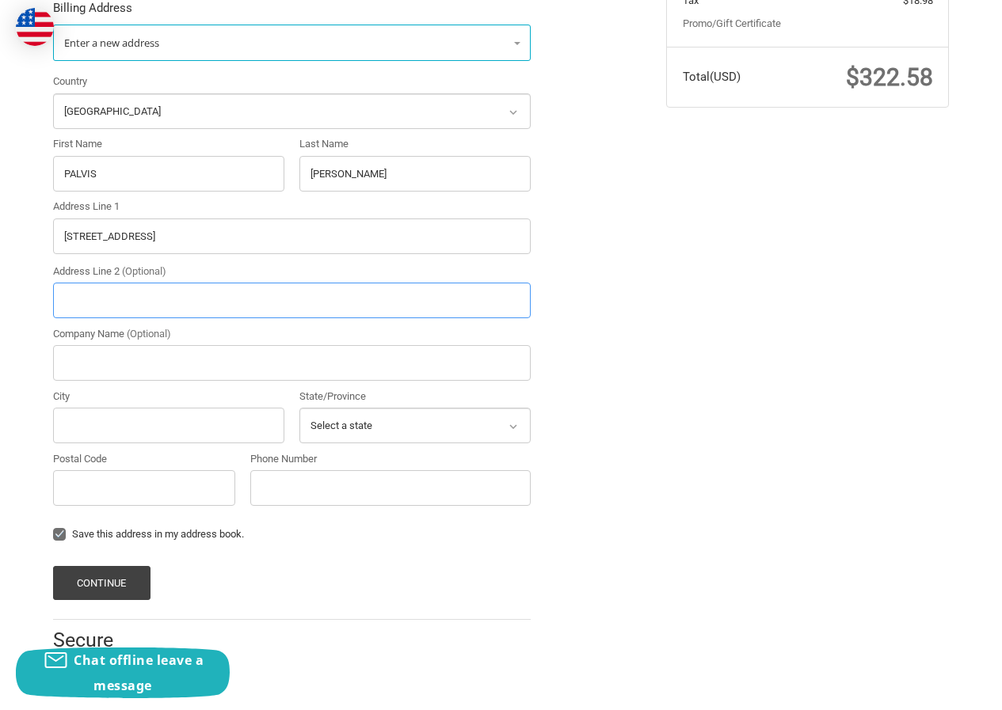
type input "[STREET_ADDRESS]"
type input "apt a"
type input "Richmond"
select select "CA"
type input "94801"
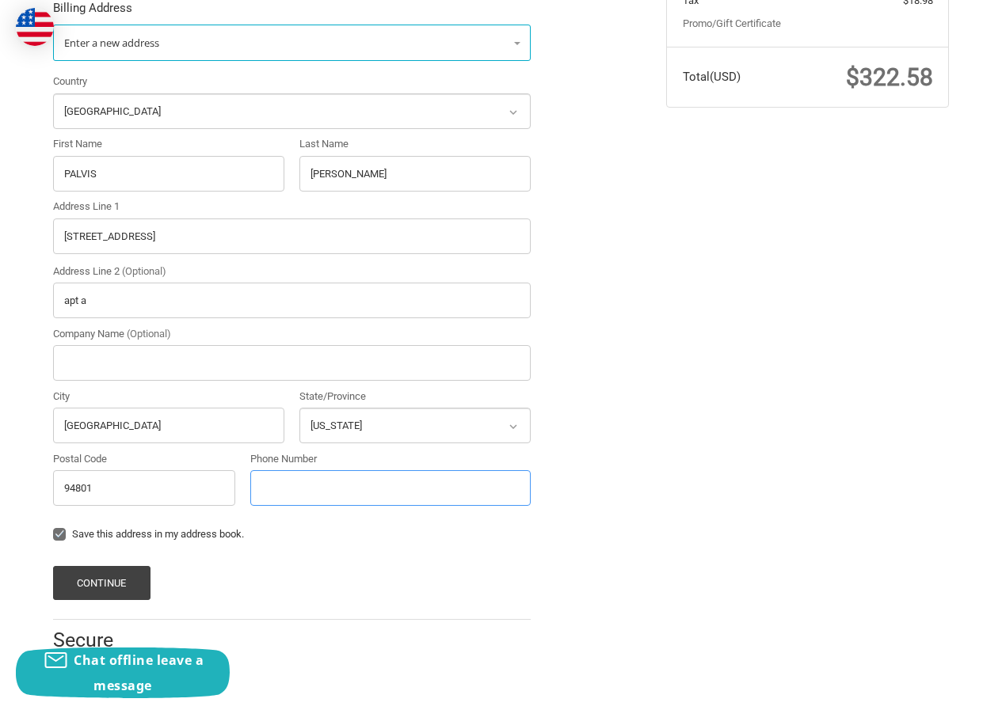
click at [284, 498] on input "Phone Number" at bounding box center [390, 488] width 280 height 36
type input "2306252014"
click at [299, 590] on div "Continue" at bounding box center [292, 583] width 478 height 34
click at [117, 577] on button "Continue" at bounding box center [101, 583] width 97 height 34
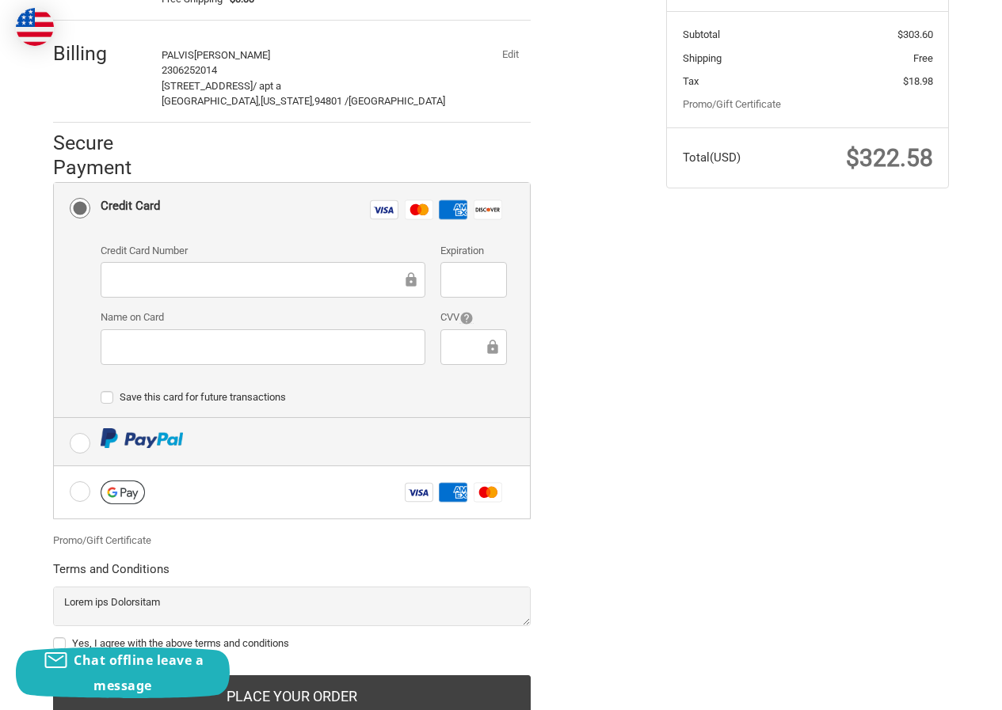
scroll to position [317, 0]
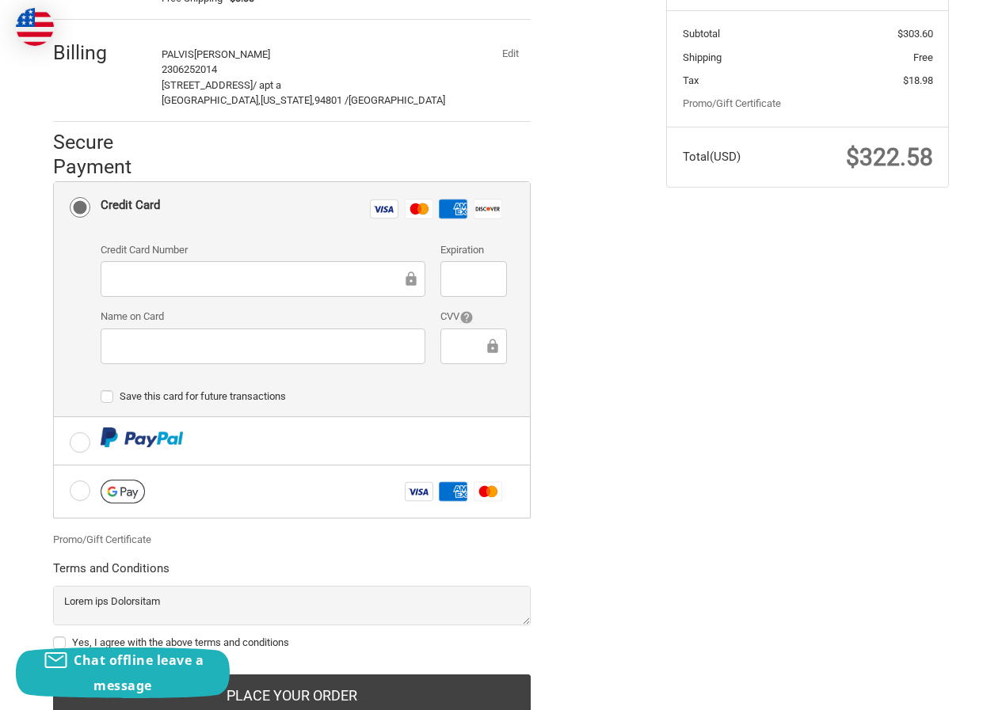
click at [227, 290] on div at bounding box center [263, 279] width 325 height 36
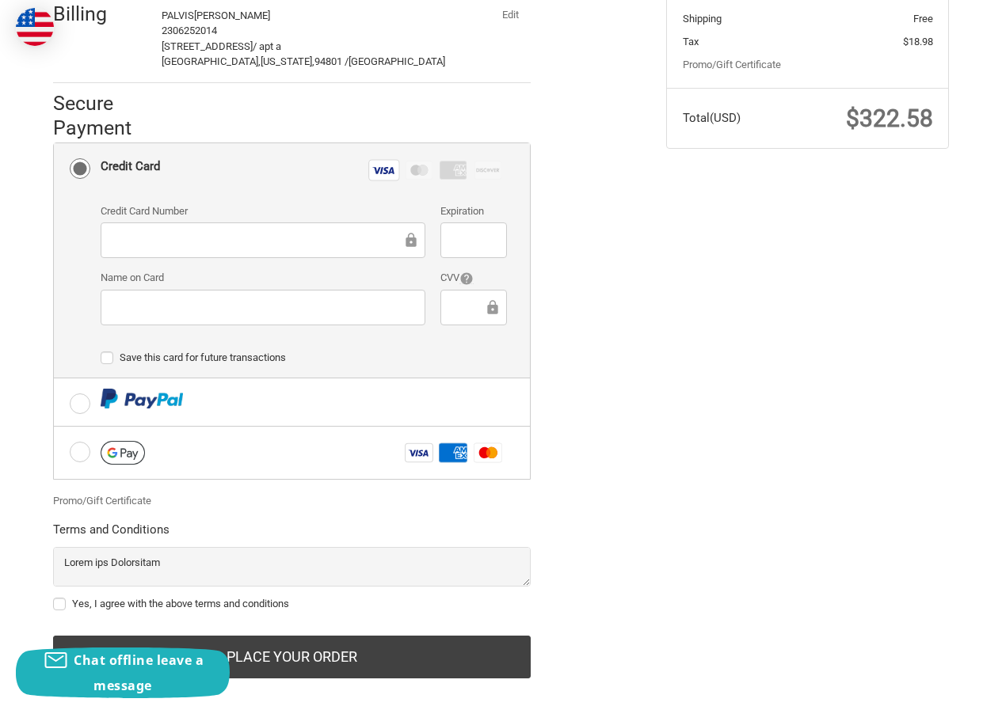
scroll to position [375, 0]
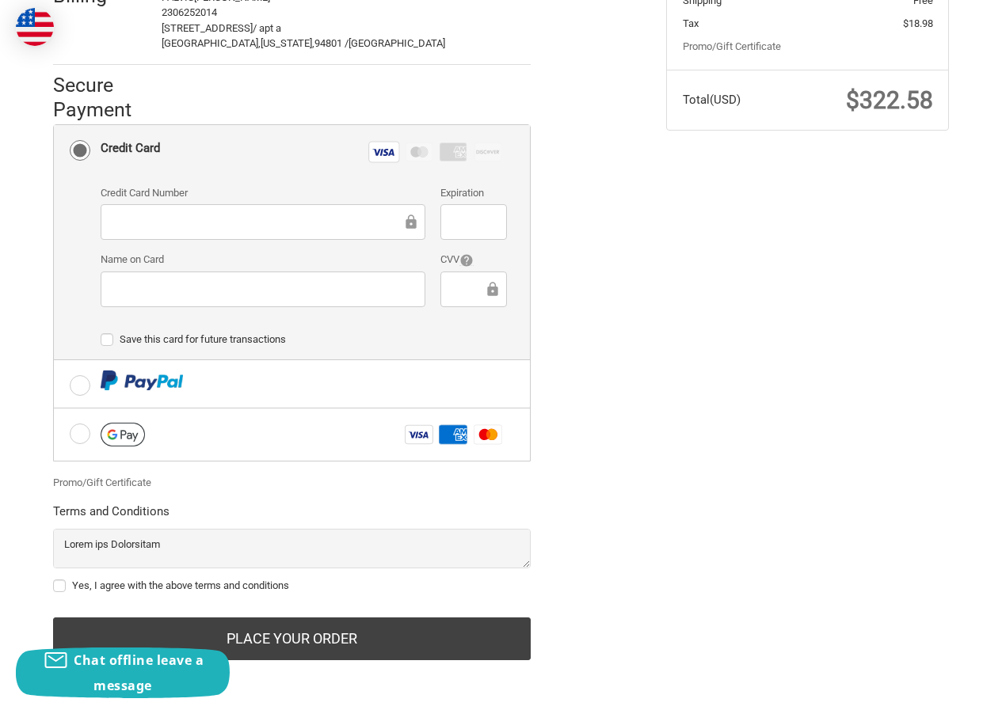
click at [139, 584] on label "Yes, I agree with the above terms and conditions" at bounding box center [292, 586] width 478 height 13
click at [54, 579] on input "Yes, I agree with the above terms and conditions" at bounding box center [53, 578] width 1 height 1
checkbox input "true"
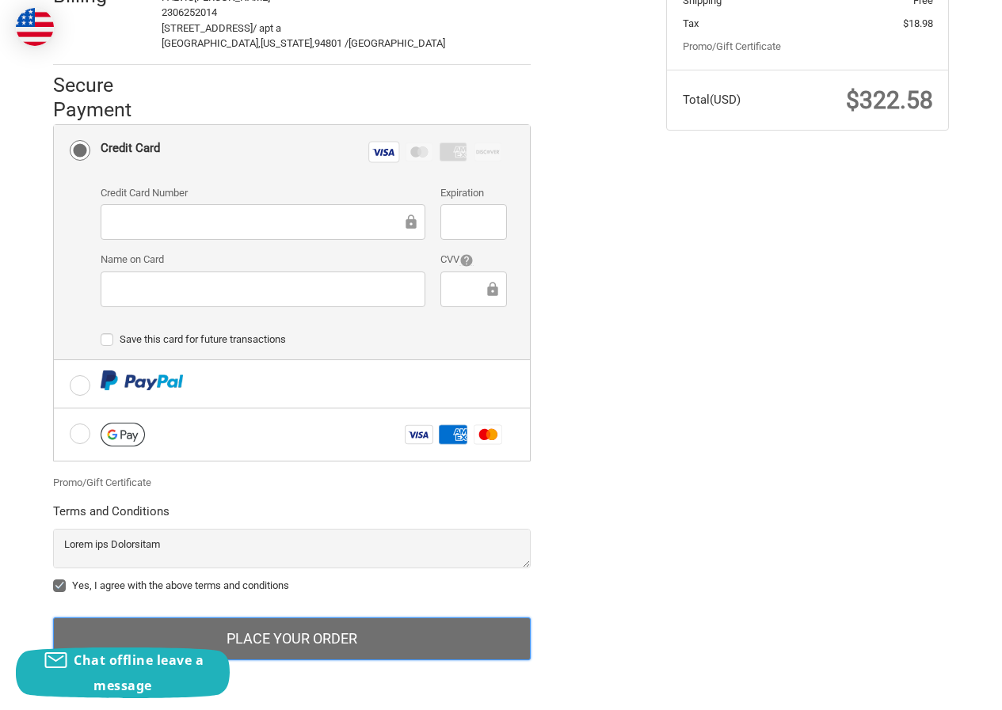
click at [268, 642] on button "Place Your Order" at bounding box center [292, 639] width 478 height 43
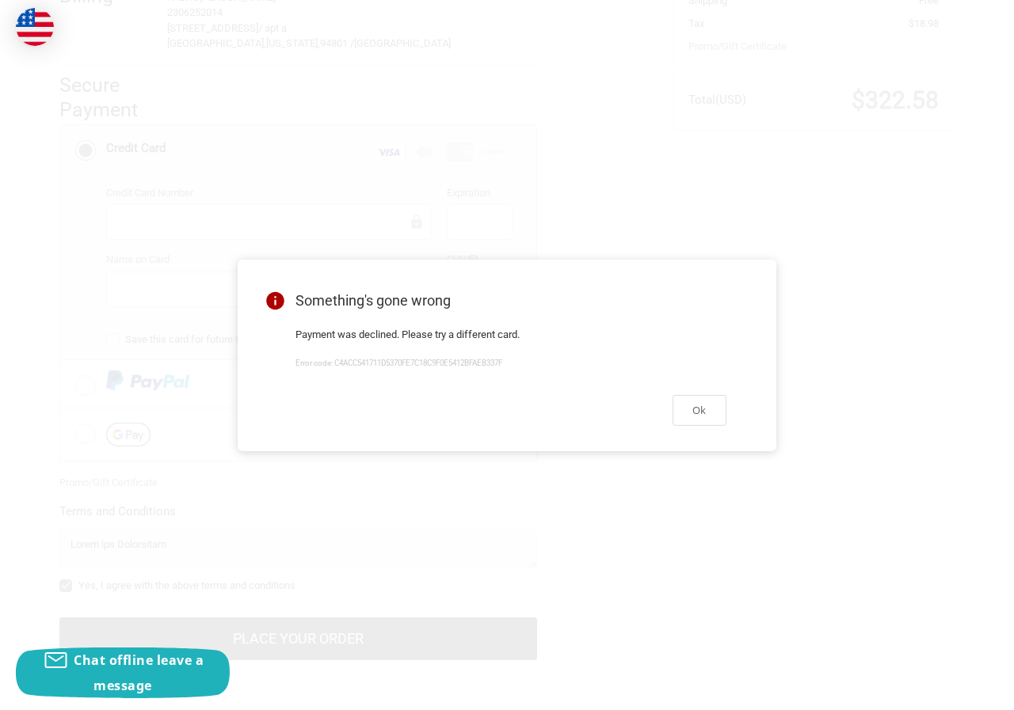
click at [692, 440] on div "Ok" at bounding box center [510, 411] width 469 height 66
click at [692, 412] on button "Ok" at bounding box center [699, 410] width 54 height 31
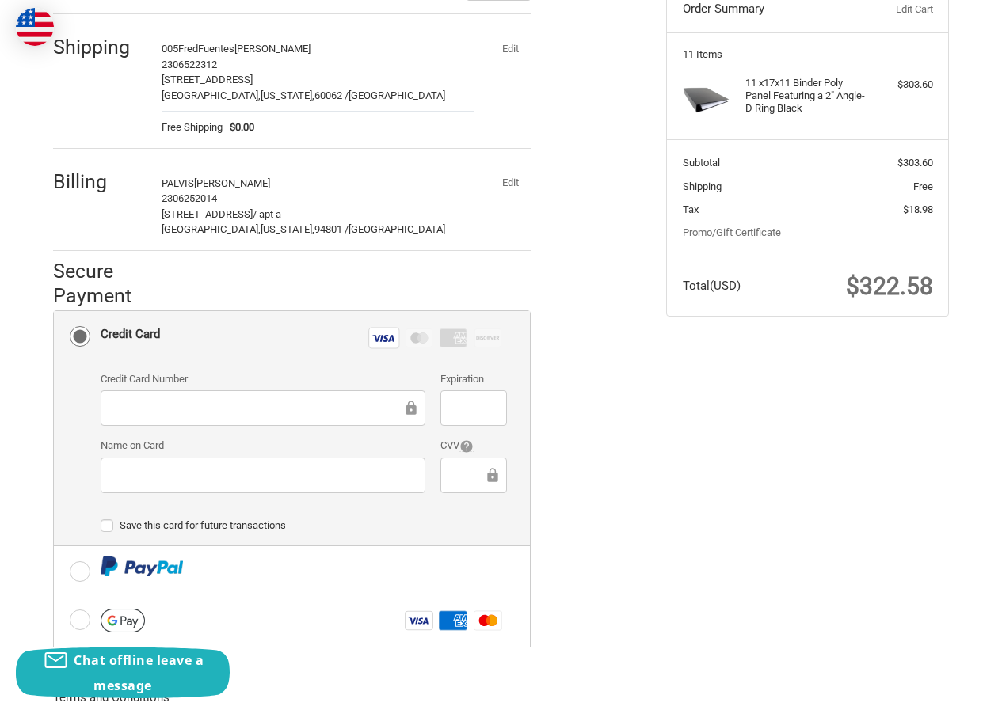
scroll to position [216, 0]
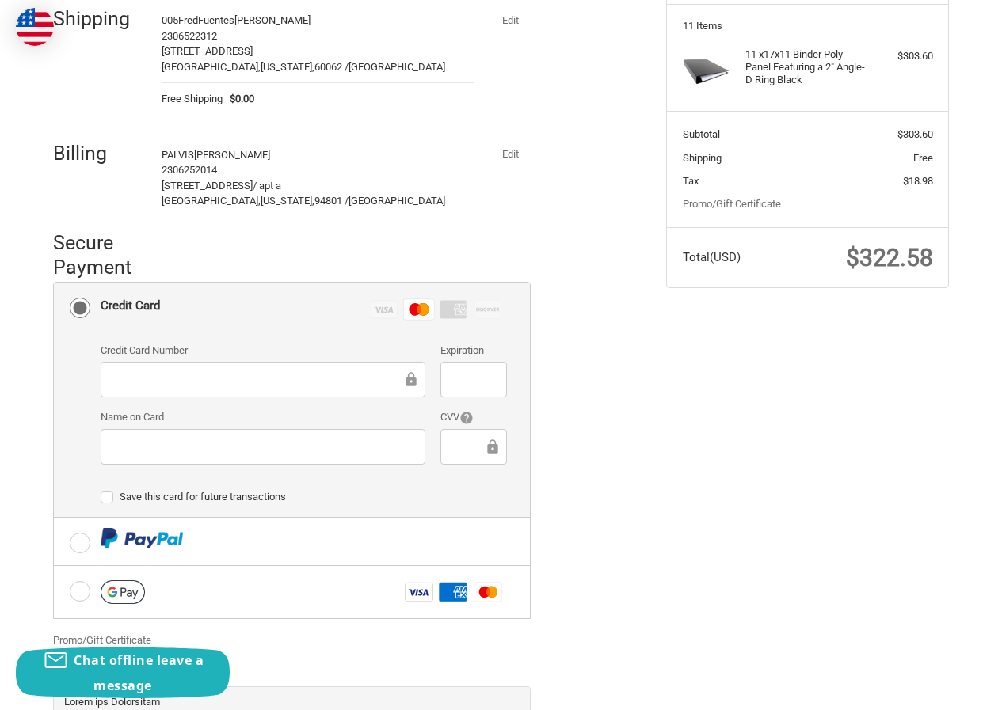
scroll to position [216, 0]
